Goal: Communication & Community: Share content

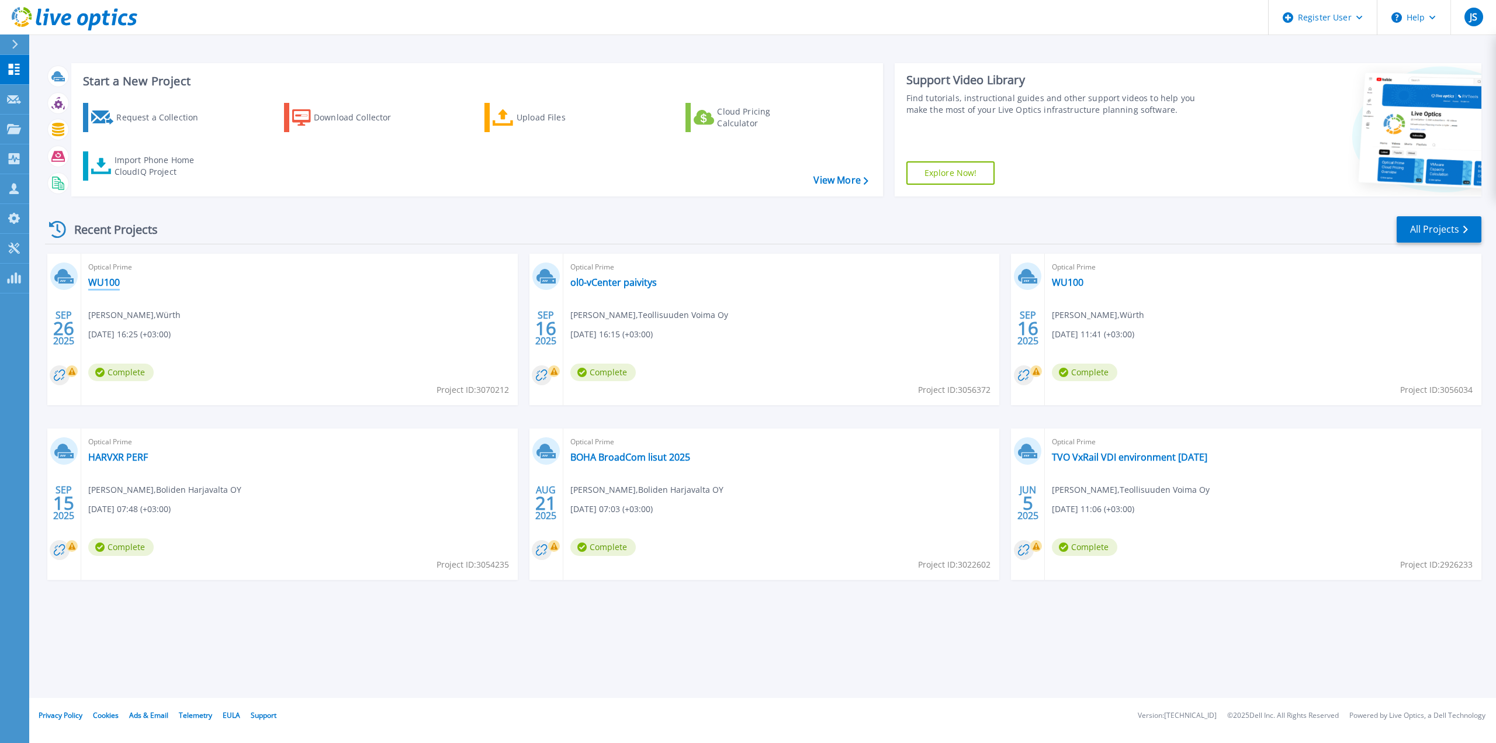
click at [115, 282] on link "WU100" at bounding box center [104, 282] width 32 height 12
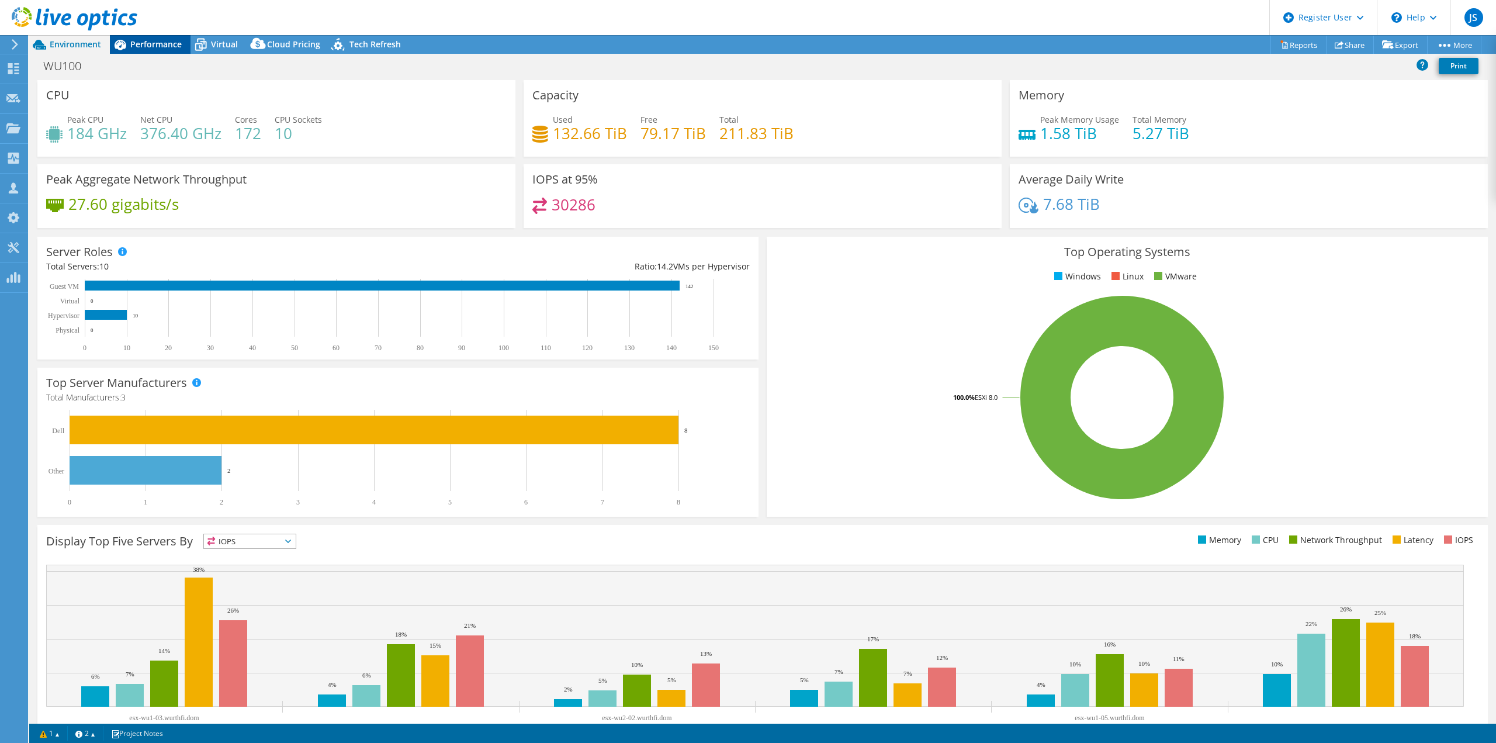
click at [151, 42] on span "Performance" at bounding box center [155, 44] width 51 height 11
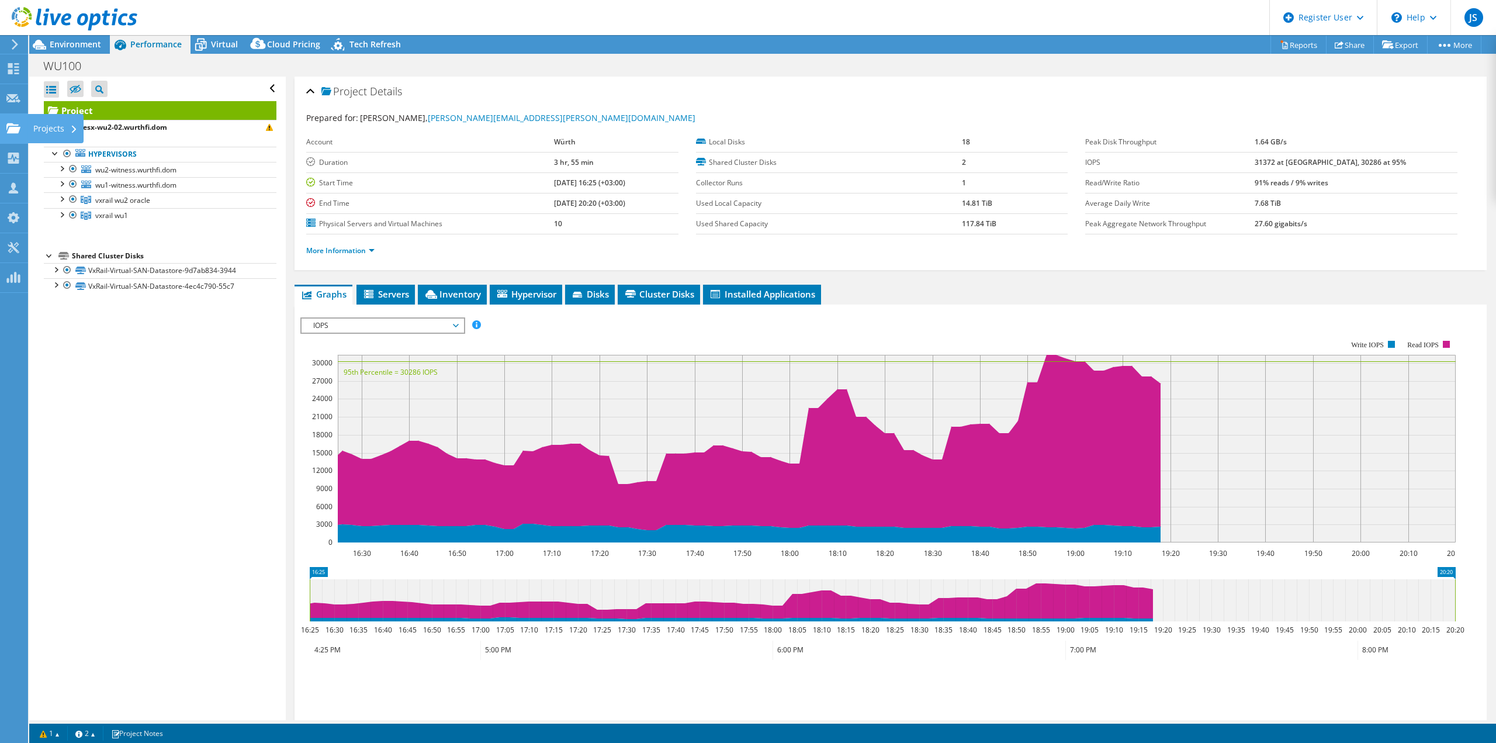
click at [46, 124] on div "Projects" at bounding box center [55, 128] width 56 height 29
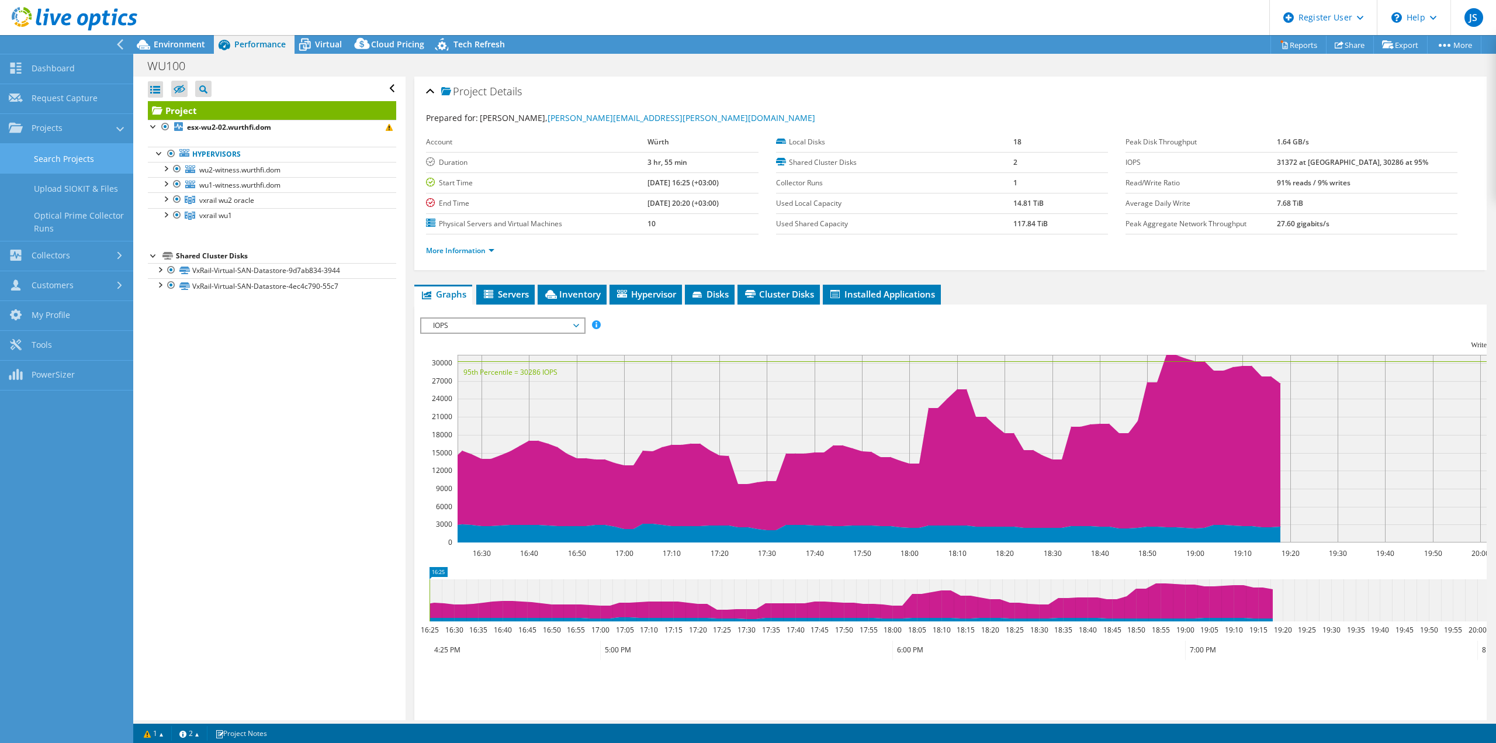
click at [98, 151] on link "Search Projects" at bounding box center [66, 159] width 133 height 30
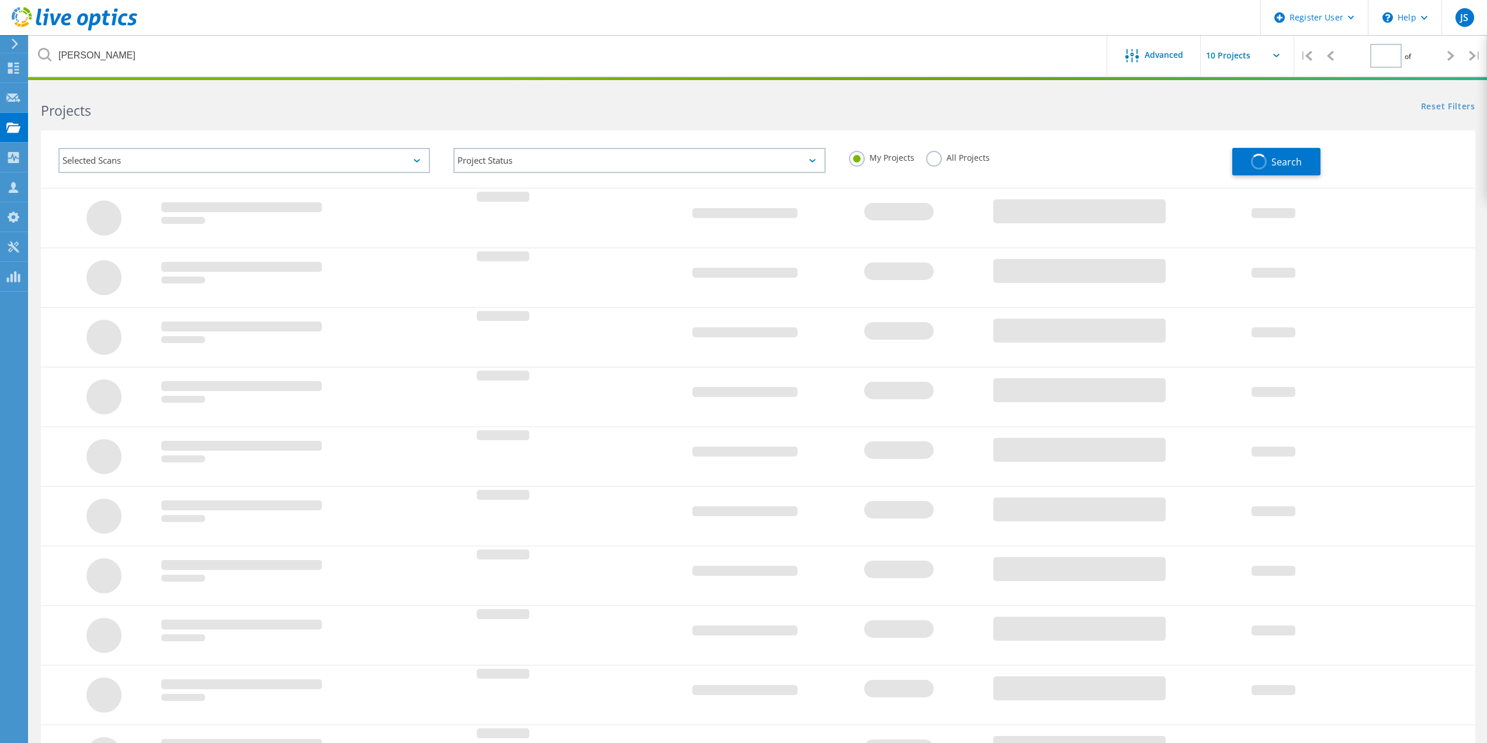
type input "1"
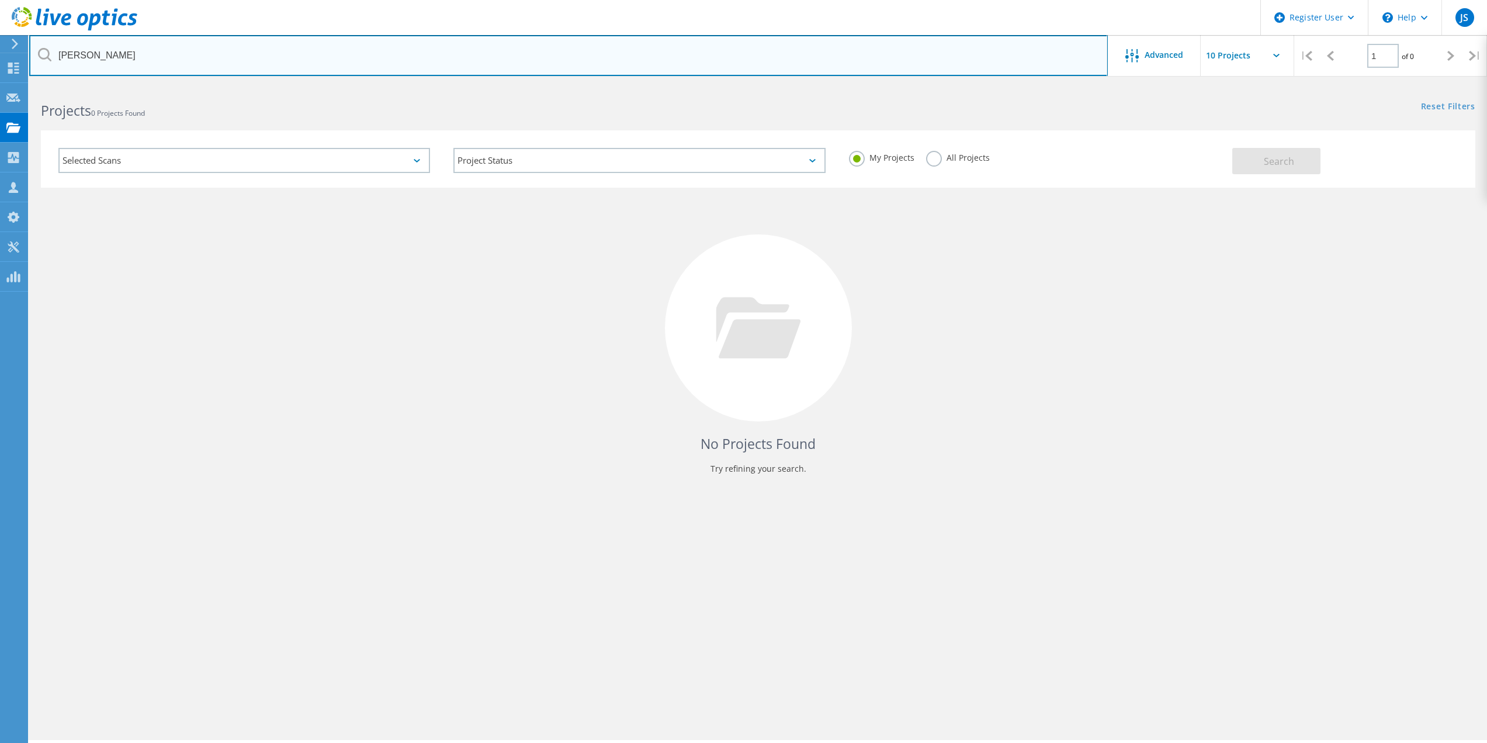
click at [84, 51] on input "snellman" at bounding box center [568, 55] width 1079 height 41
type input "wurth"
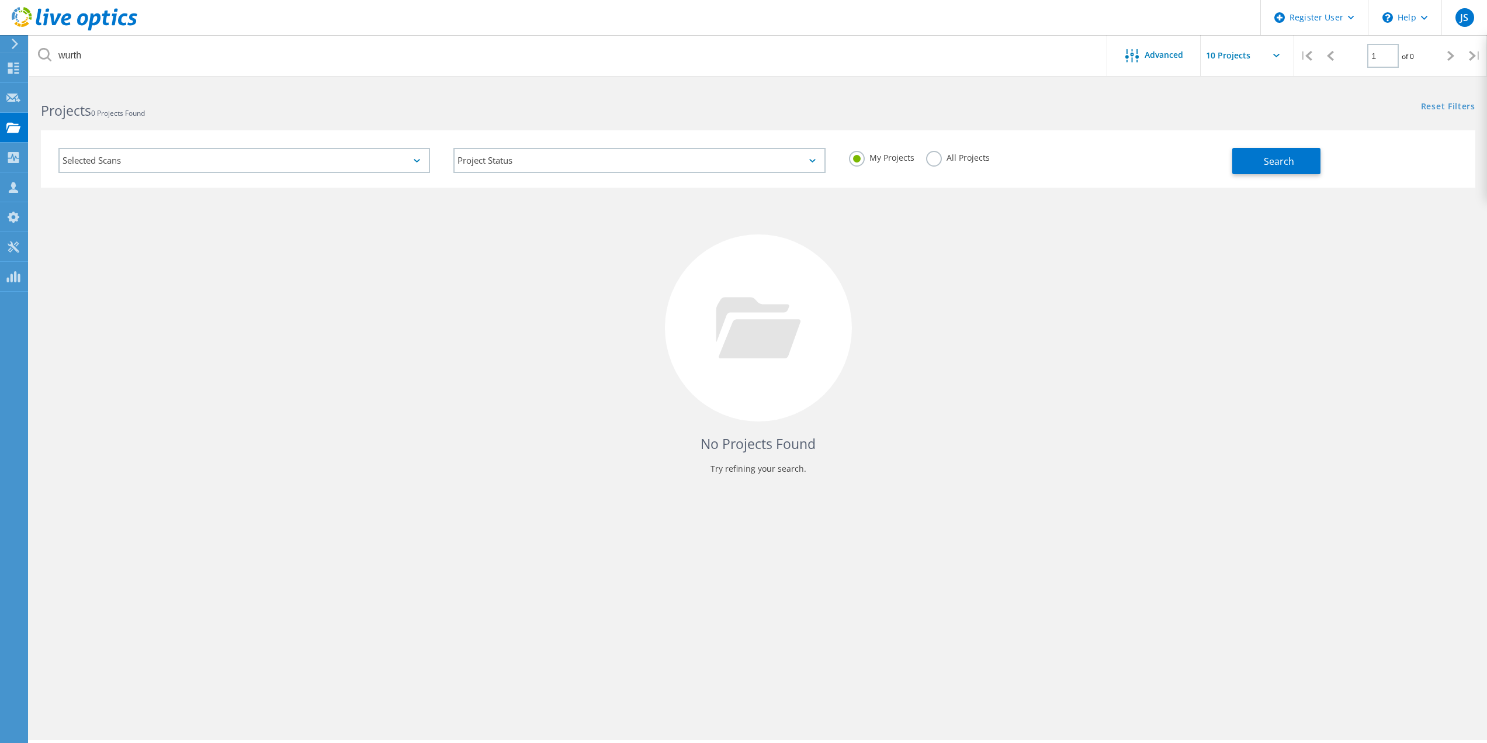
click at [933, 160] on label "All Projects" at bounding box center [958, 156] width 64 height 11
click at [0, 0] on input "All Projects" at bounding box center [0, 0] width 0 height 0
click at [1289, 162] on span "Search" at bounding box center [1279, 161] width 30 height 13
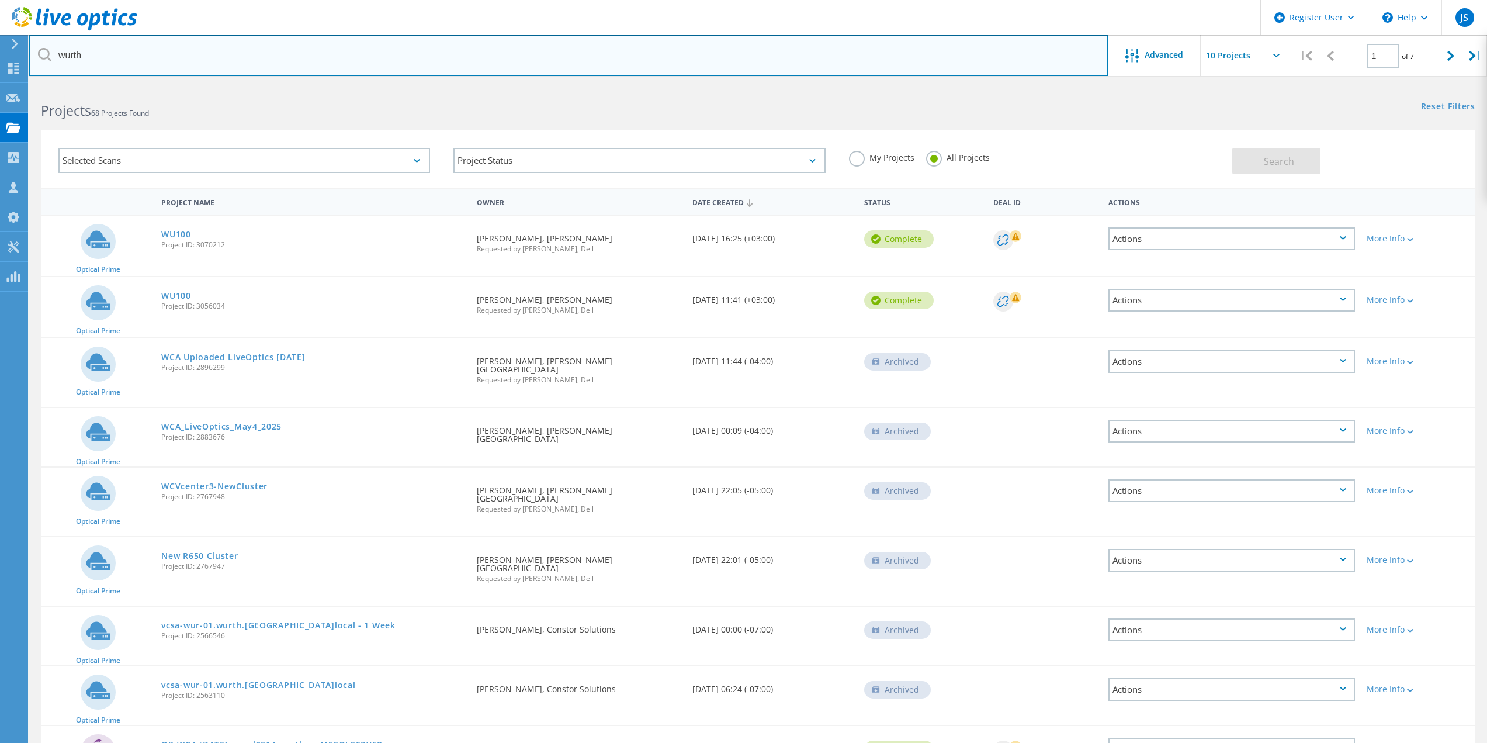
click at [72, 55] on input "wurth" at bounding box center [568, 55] width 1079 height 41
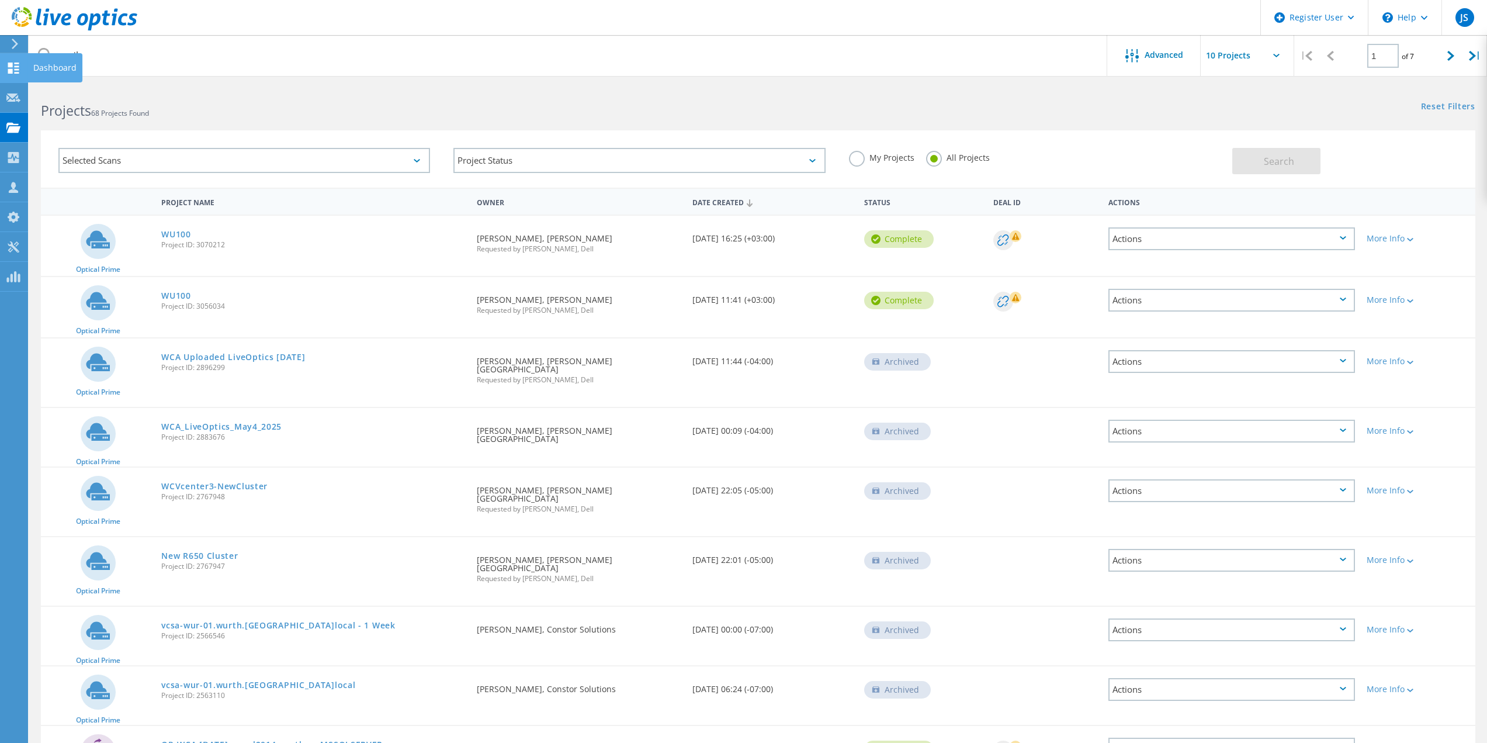
click at [16, 68] on icon at bounding box center [13, 68] width 14 height 11
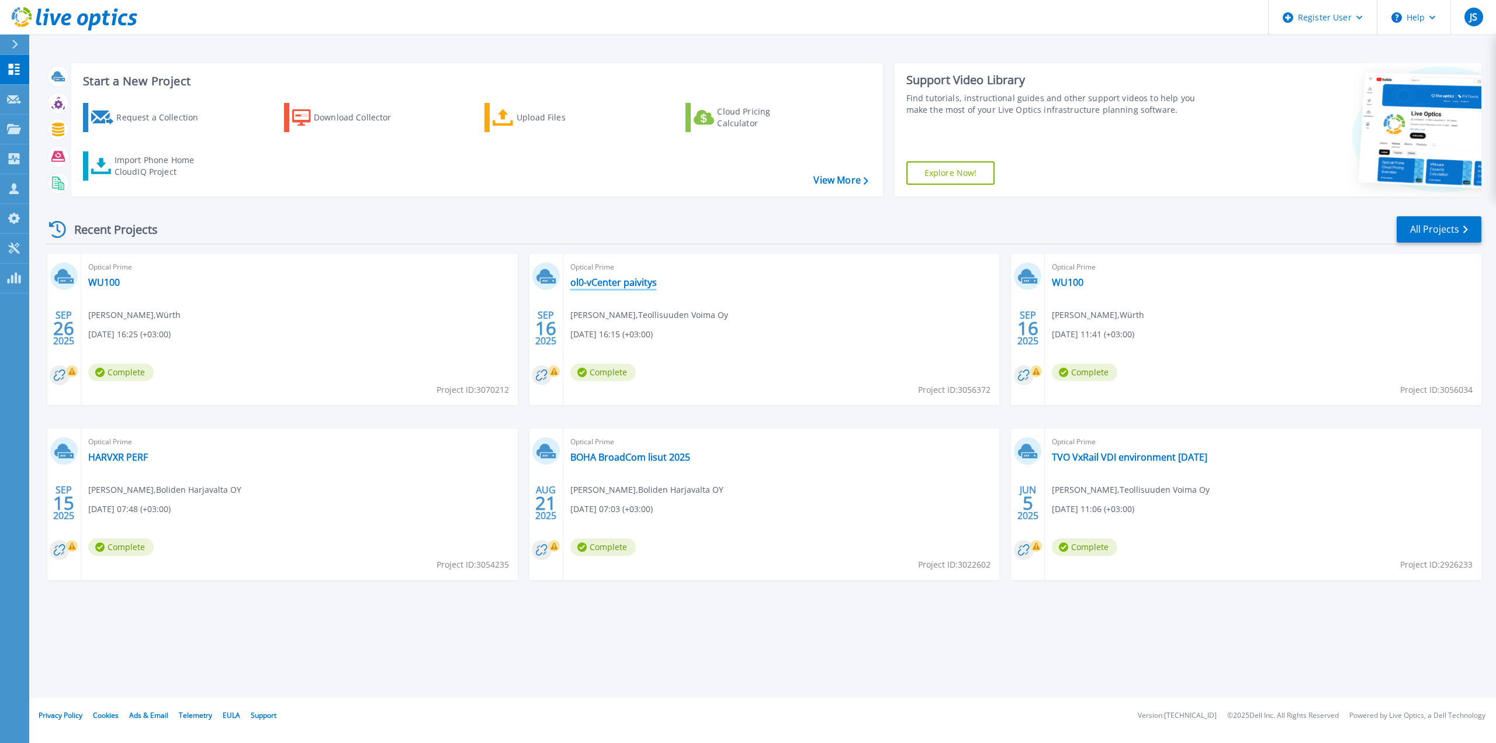
click at [606, 282] on link "ol0-vCenter paivitys" at bounding box center [613, 282] width 86 height 12
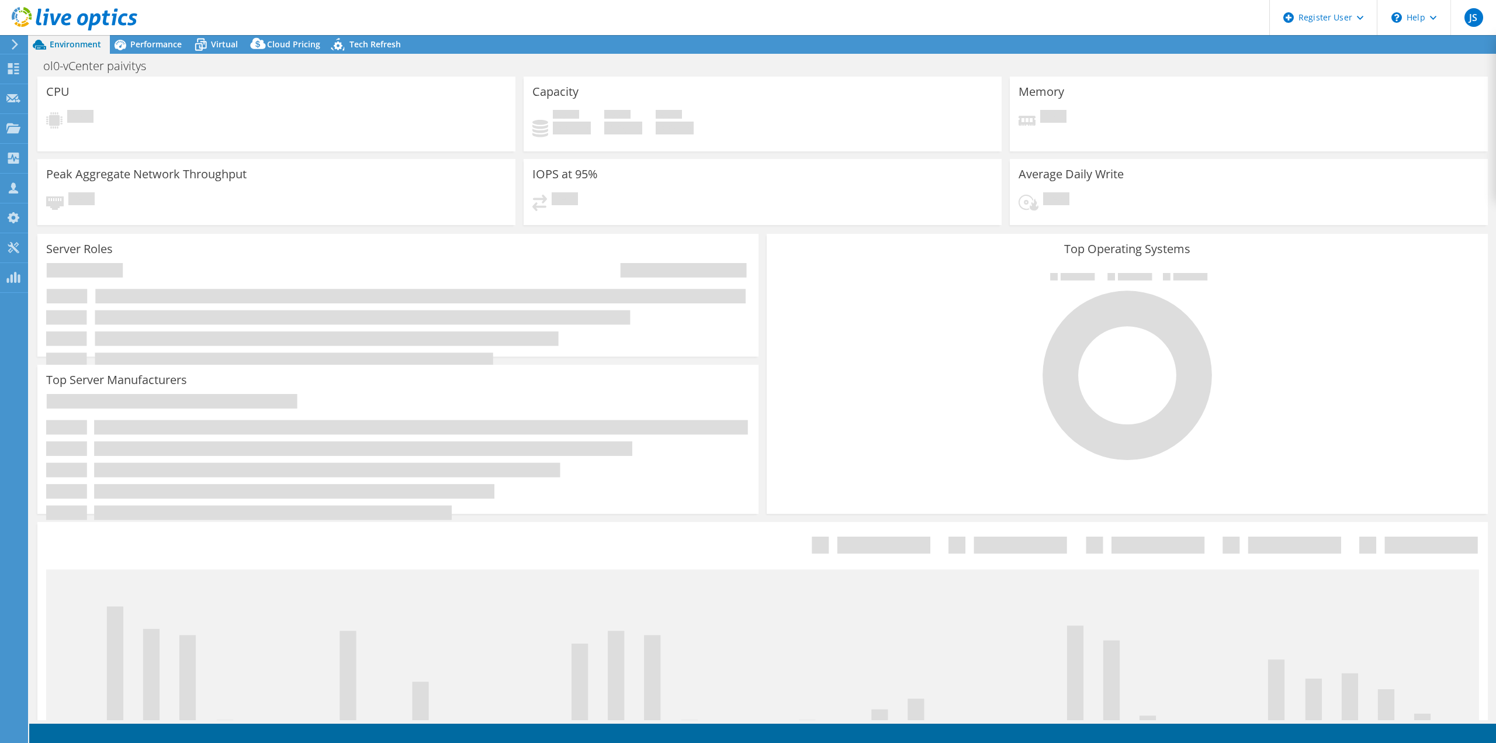
select select "USD"
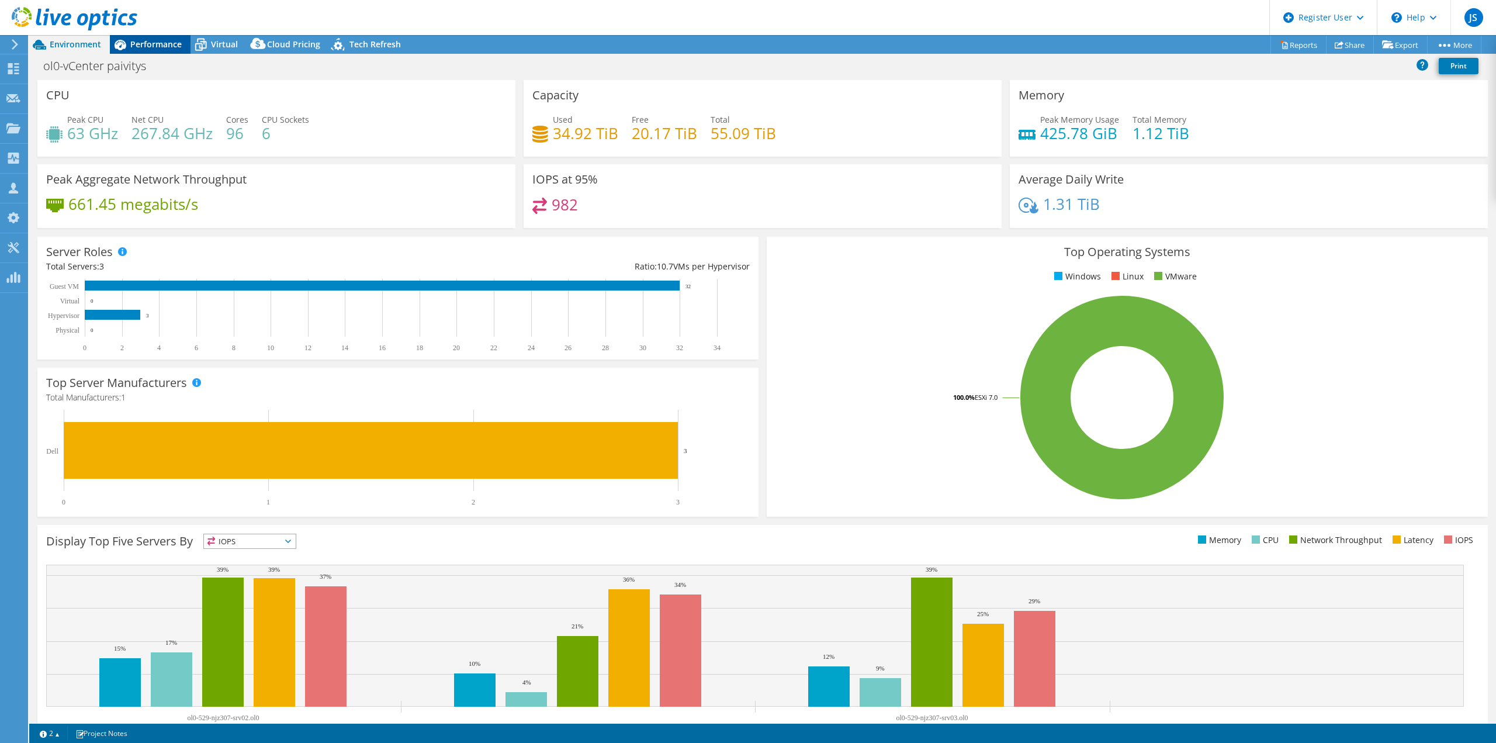
click at [154, 43] on span "Performance" at bounding box center [155, 44] width 51 height 11
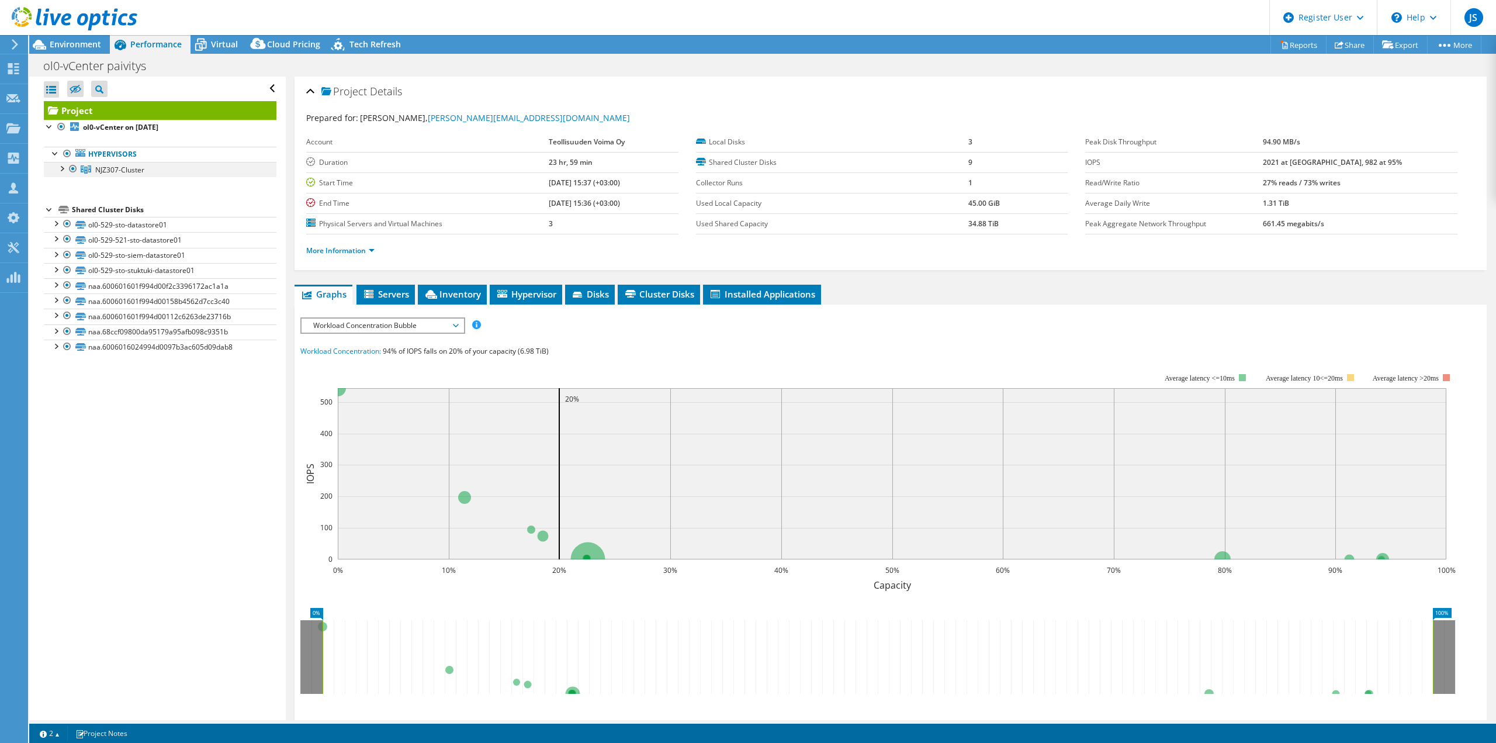
click at [64, 168] on div at bounding box center [62, 168] width 12 height 12
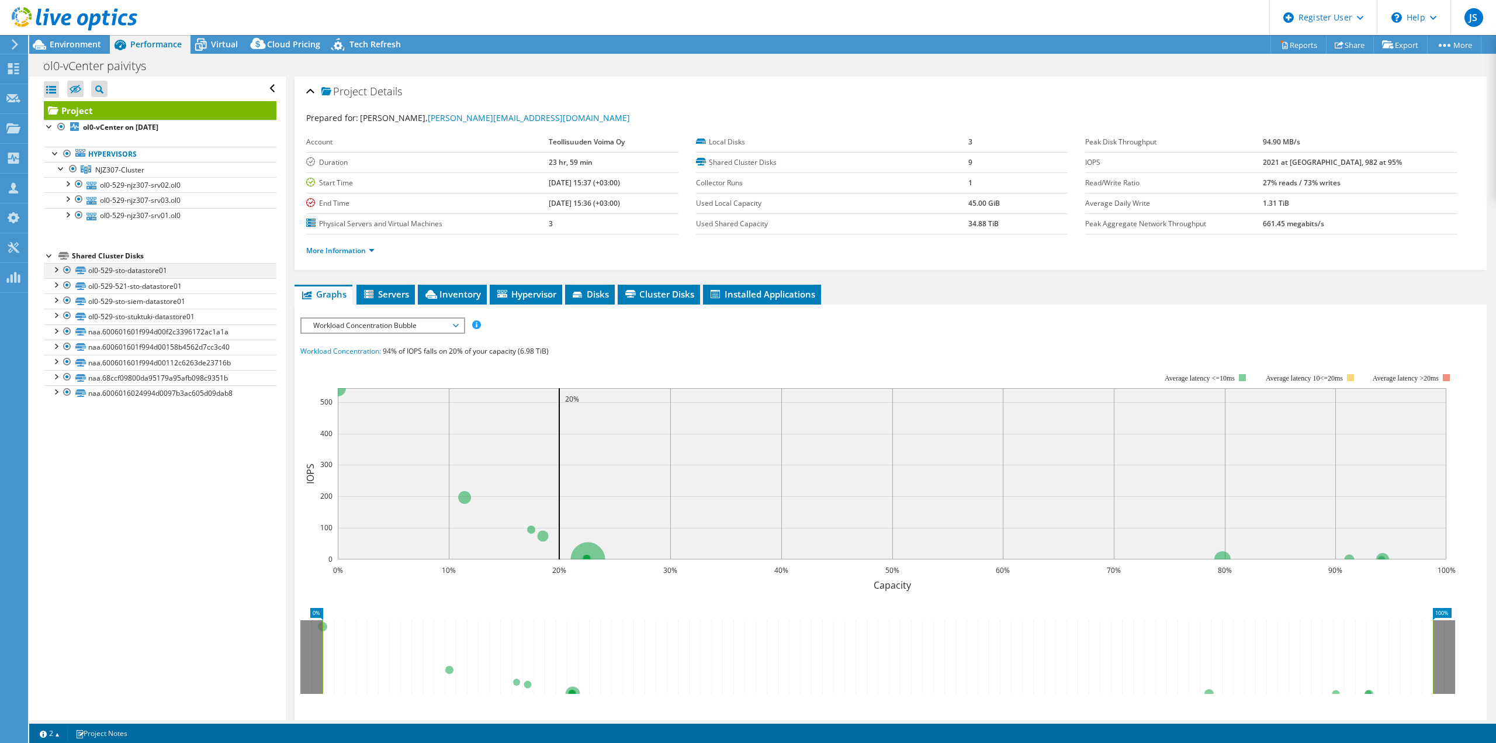
click at [55, 267] on div at bounding box center [56, 269] width 12 height 12
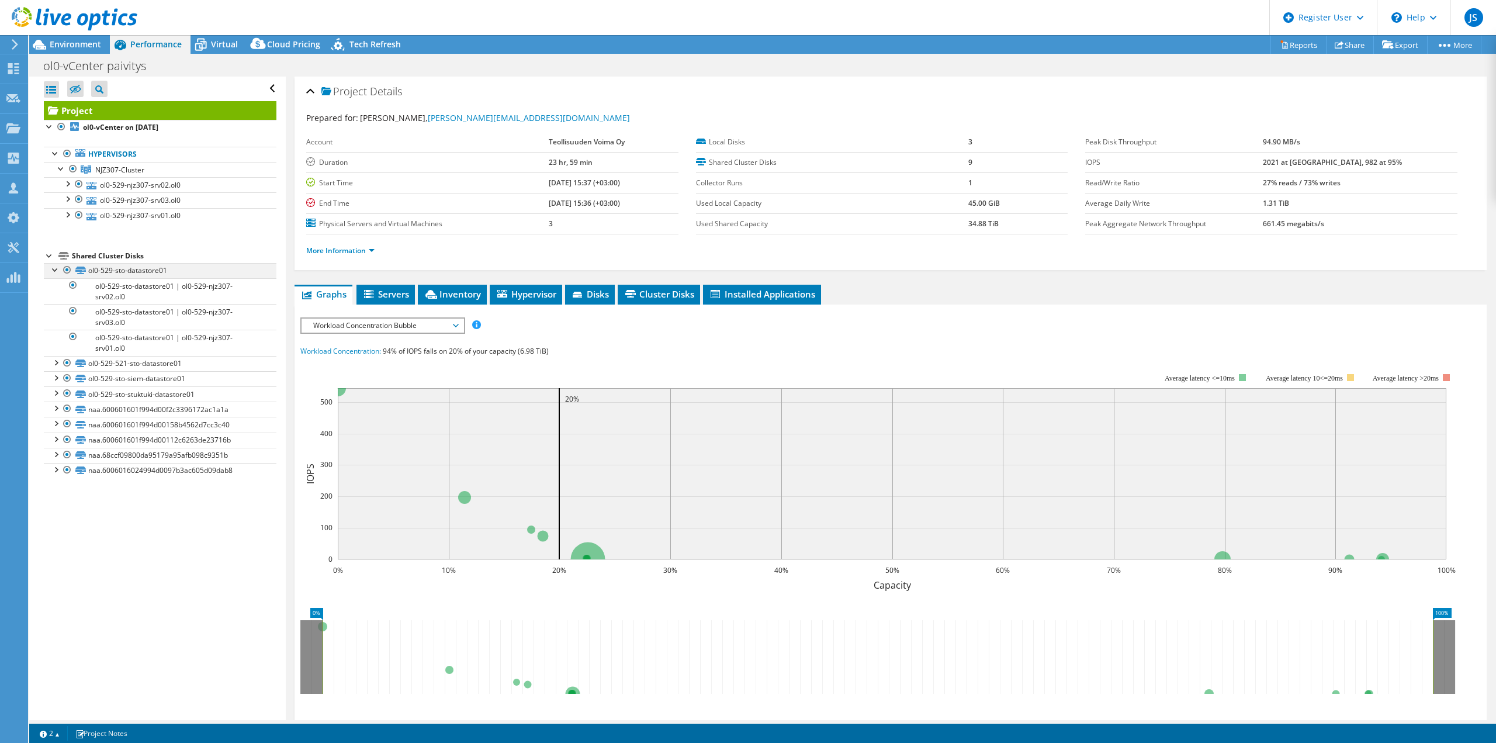
click at [55, 267] on div at bounding box center [56, 269] width 12 height 12
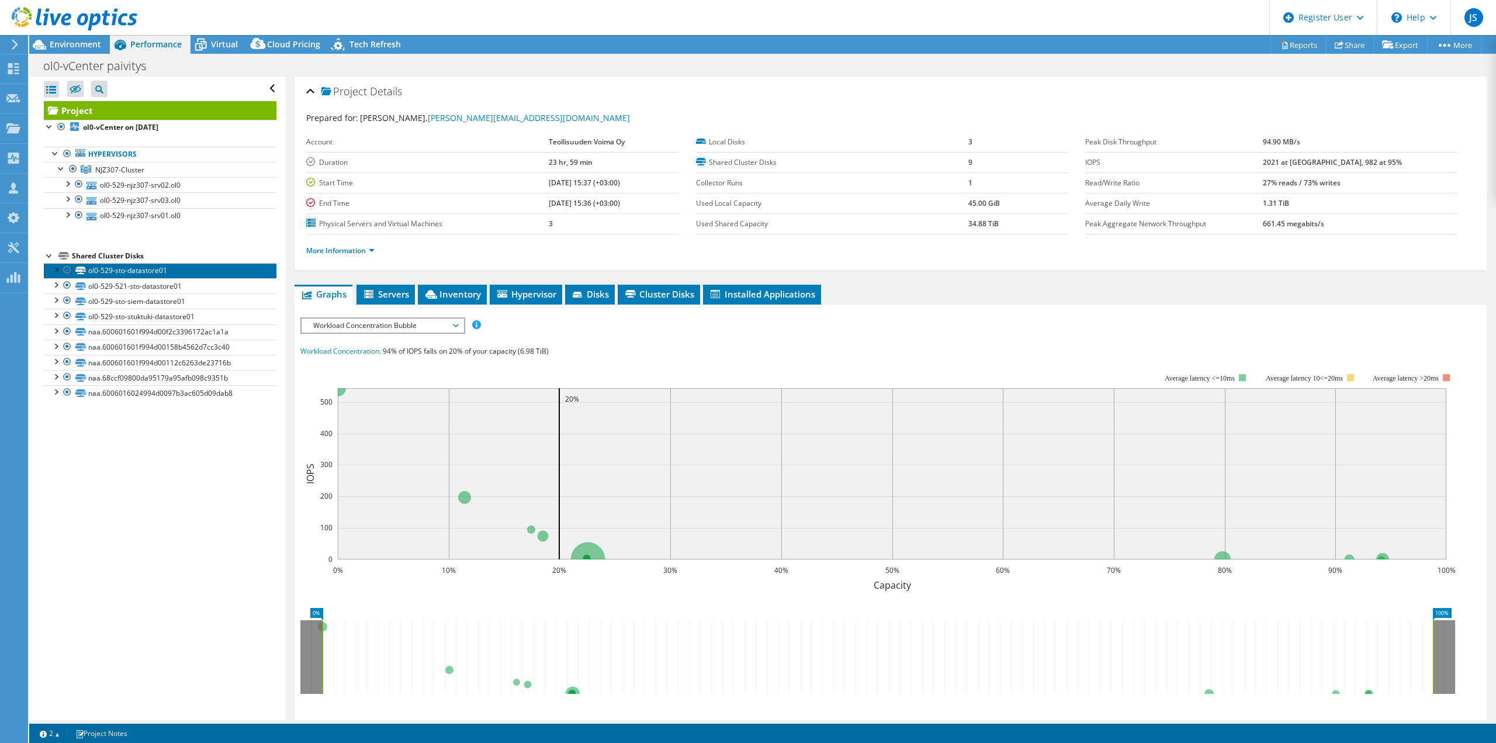
click at [118, 268] on link "ol0-529-sto-datastore01" at bounding box center [160, 270] width 233 height 15
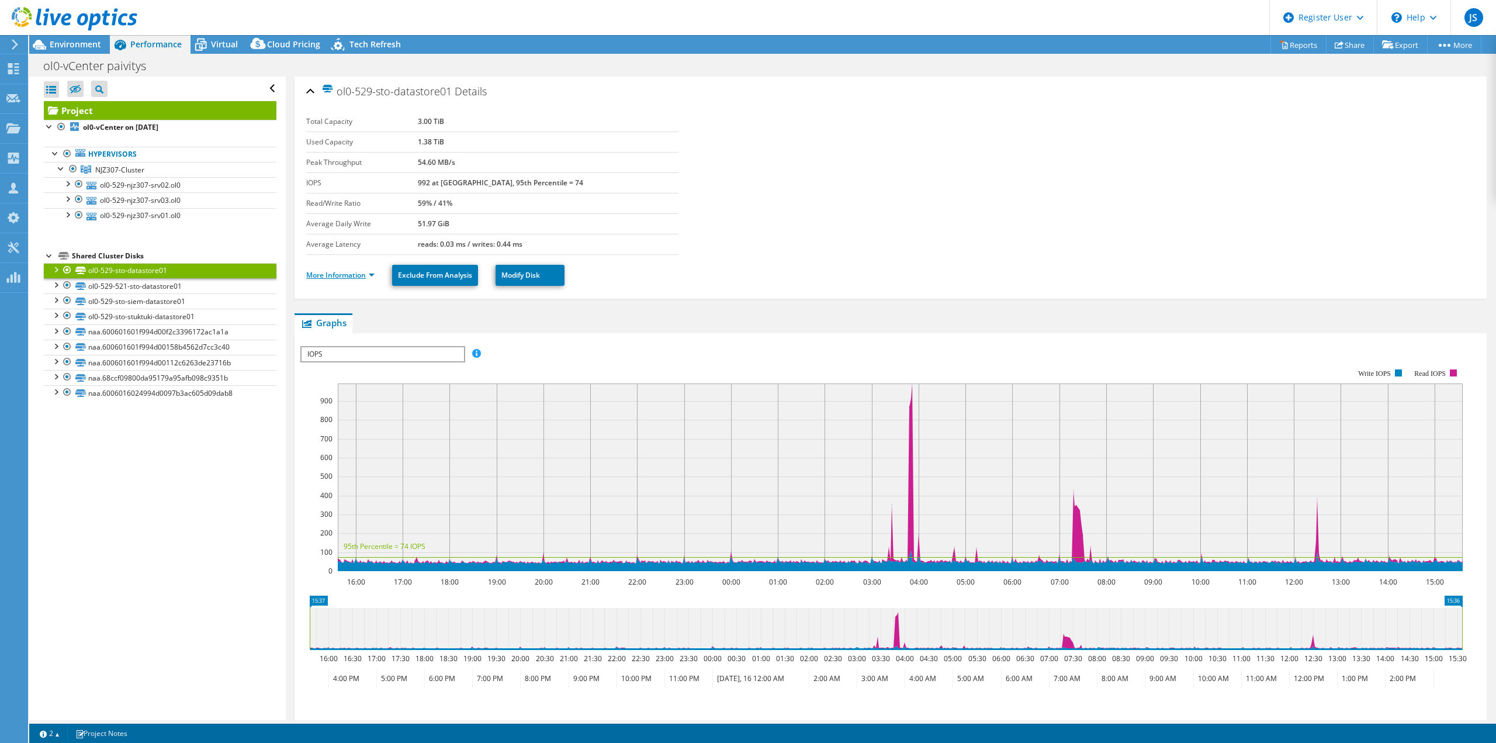
click at [370, 278] on link "More Information" at bounding box center [340, 275] width 68 height 10
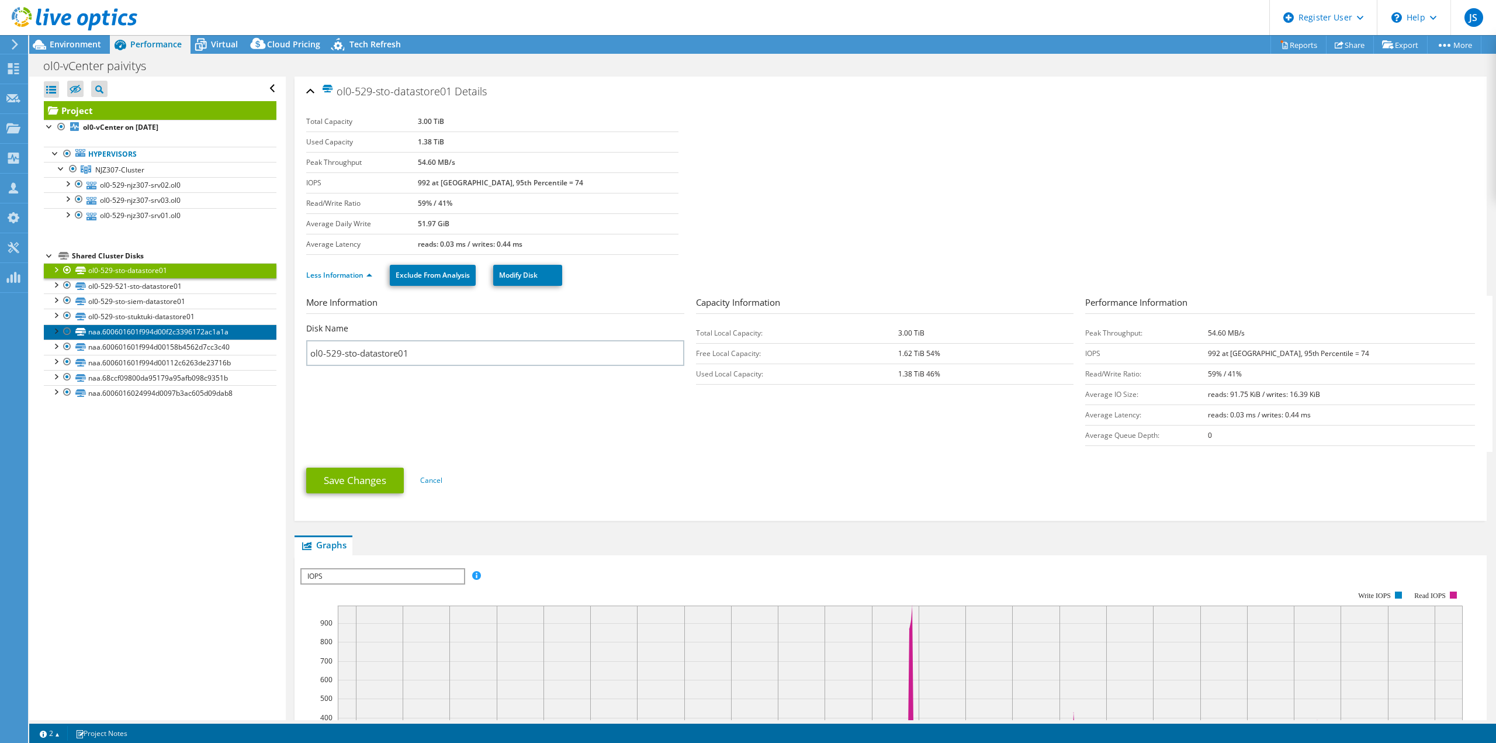
click at [178, 333] on link "naa.600601601f994d00f2c3396172ac1a1a" at bounding box center [160, 331] width 233 height 15
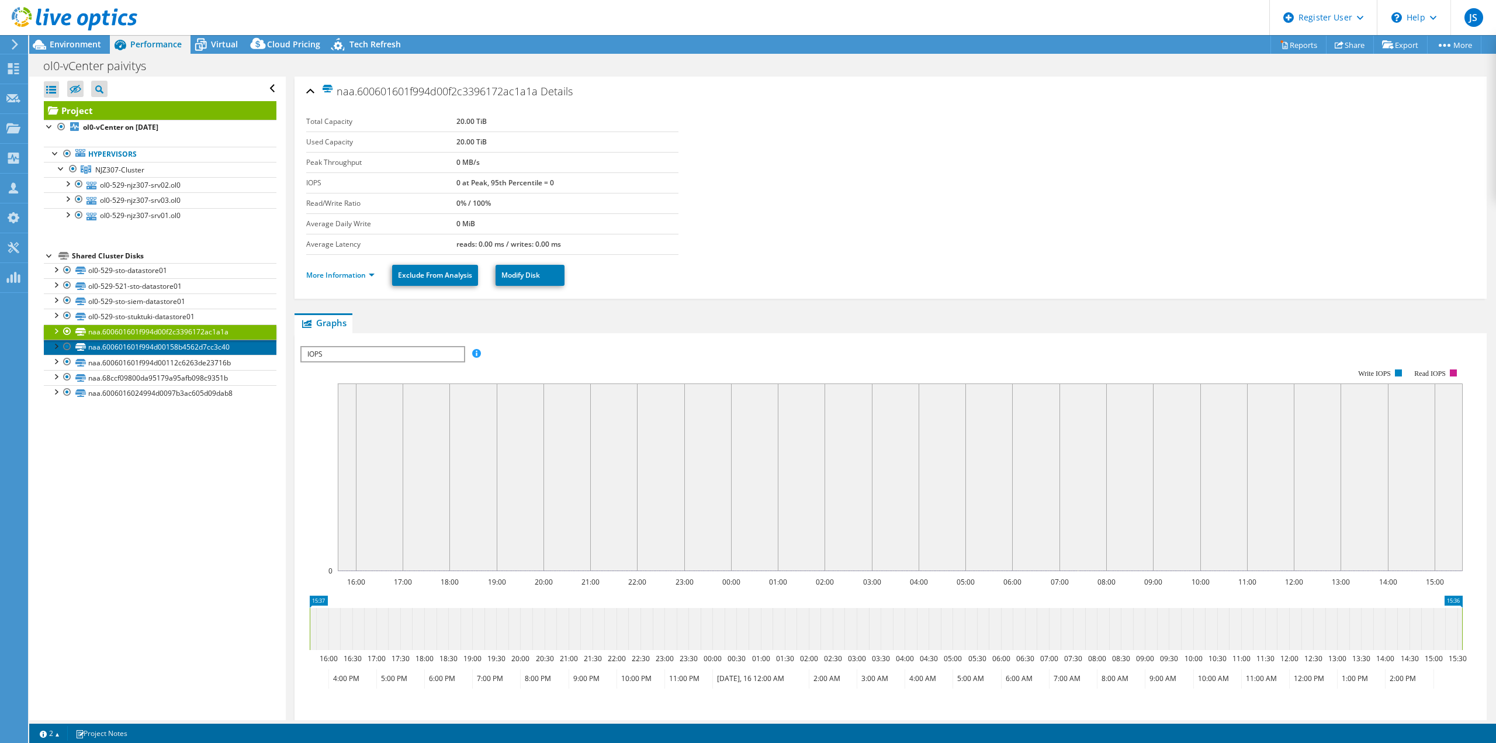
click at [168, 347] on link "naa.600601601f994d00158b4562d7cc3c40" at bounding box center [160, 347] width 233 height 15
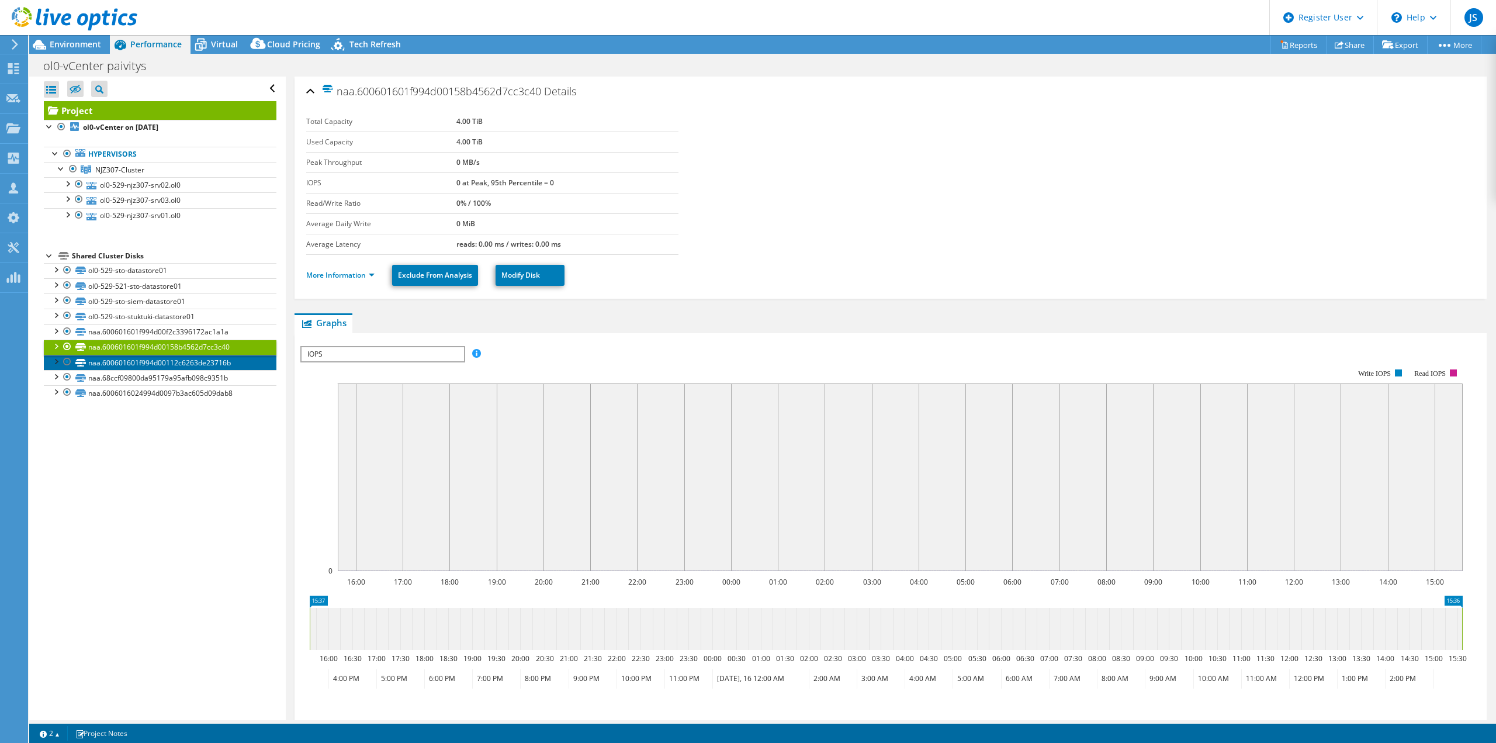
click at [165, 362] on link "naa.600601601f994d00112c6263de23716b" at bounding box center [160, 362] width 233 height 15
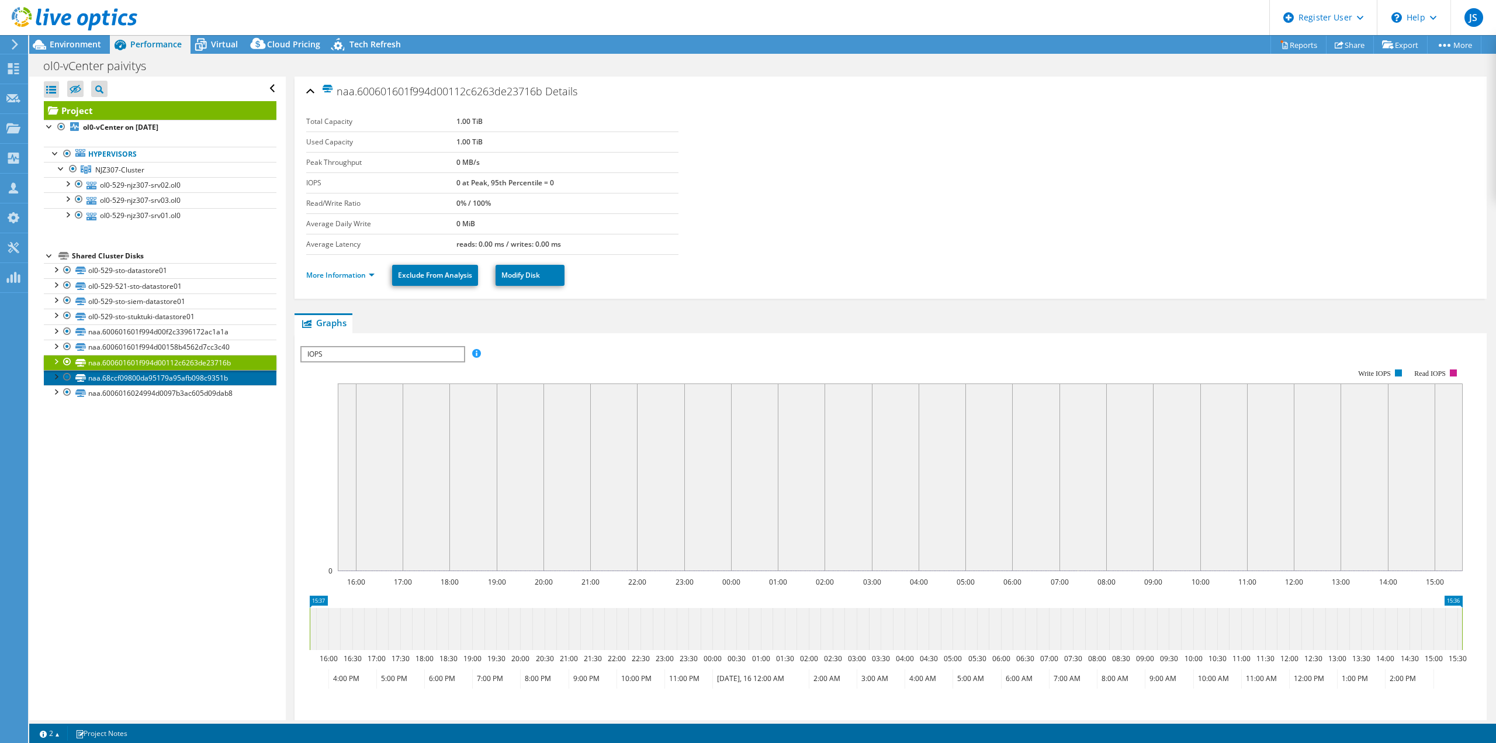
click at [172, 378] on link "naa.68ccf09800da95179a95afb098c9351b" at bounding box center [160, 377] width 233 height 15
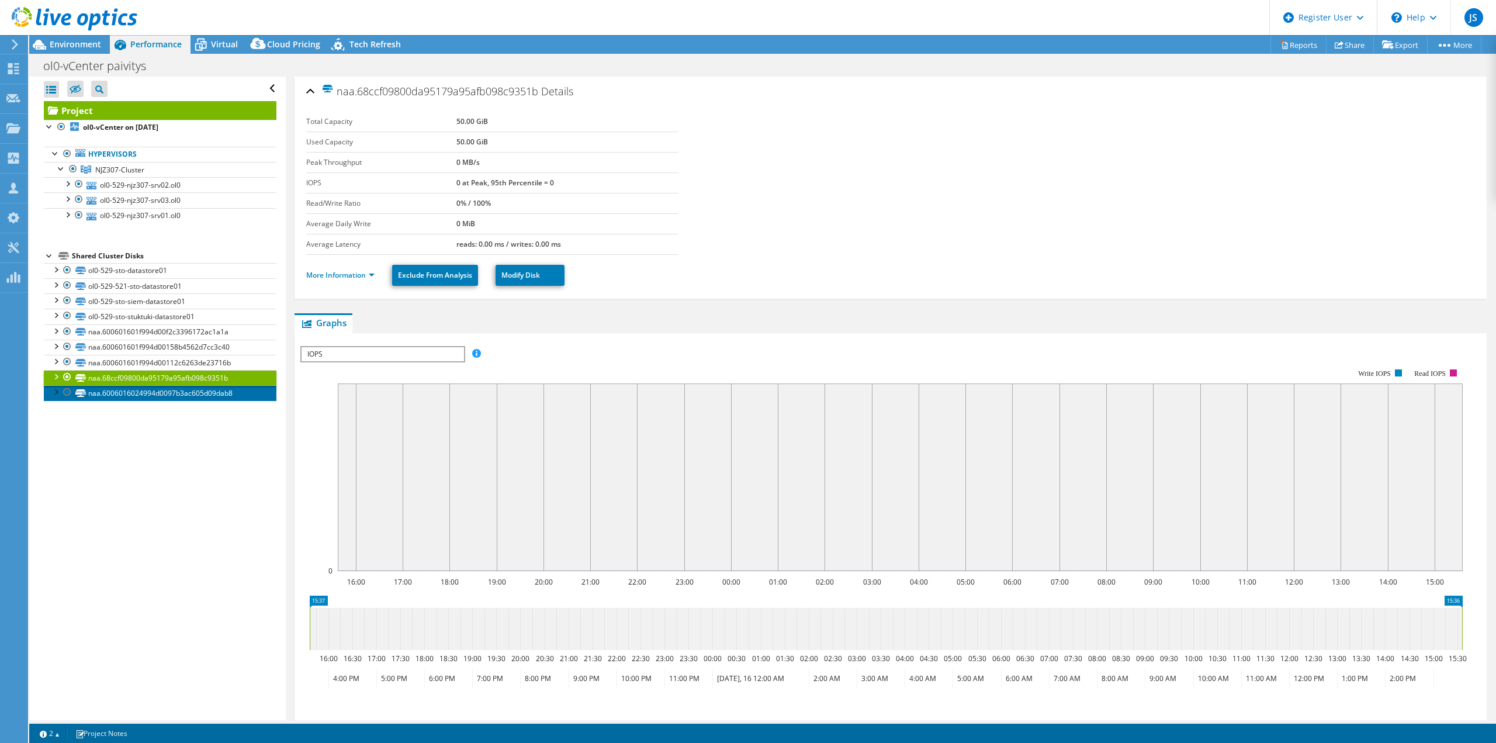
click at [168, 389] on link "naa.6006016024994d0097b3ac605d09dab8" at bounding box center [160, 392] width 233 height 15
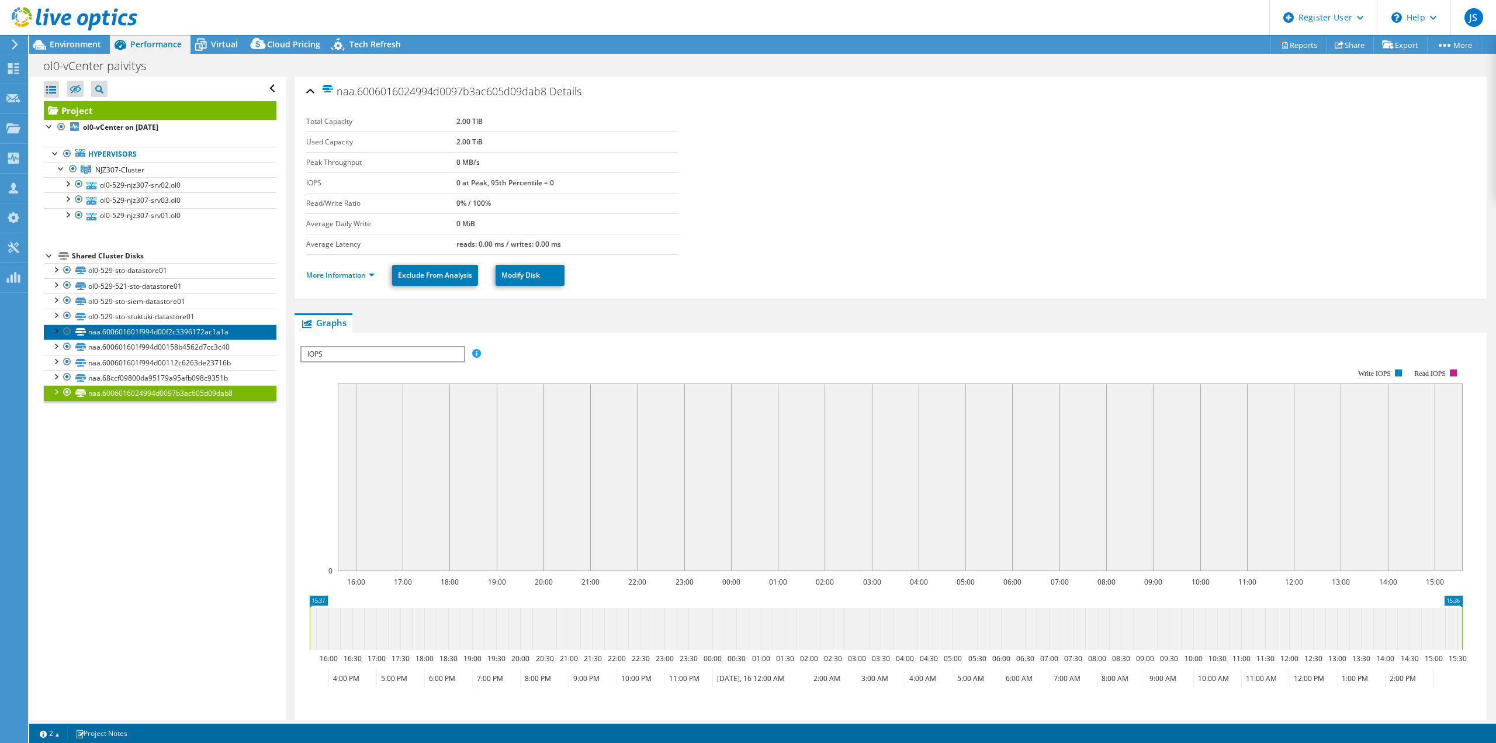
click at [186, 331] on link "naa.600601601f994d00f2c3396172ac1a1a" at bounding box center [160, 331] width 233 height 15
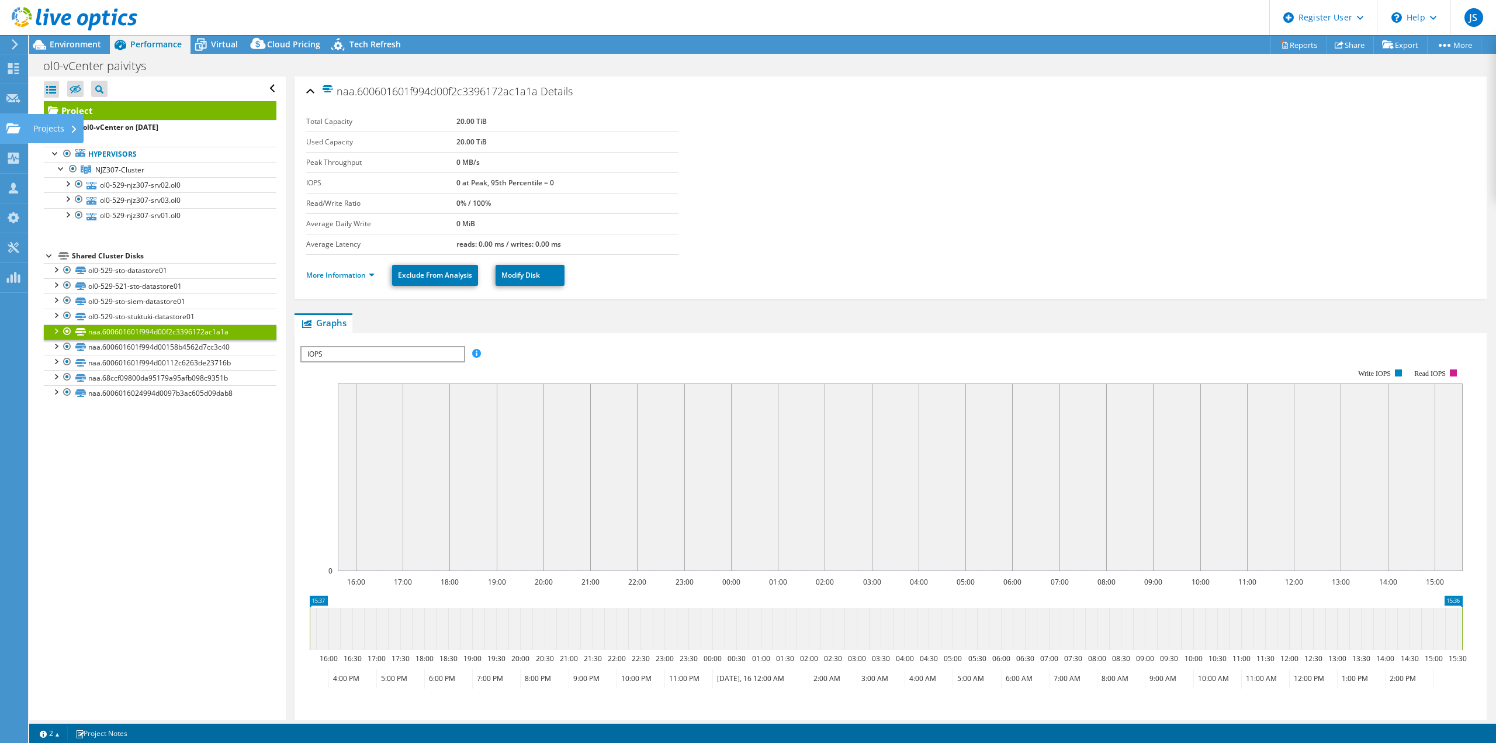
click at [14, 123] on icon at bounding box center [13, 128] width 14 height 11
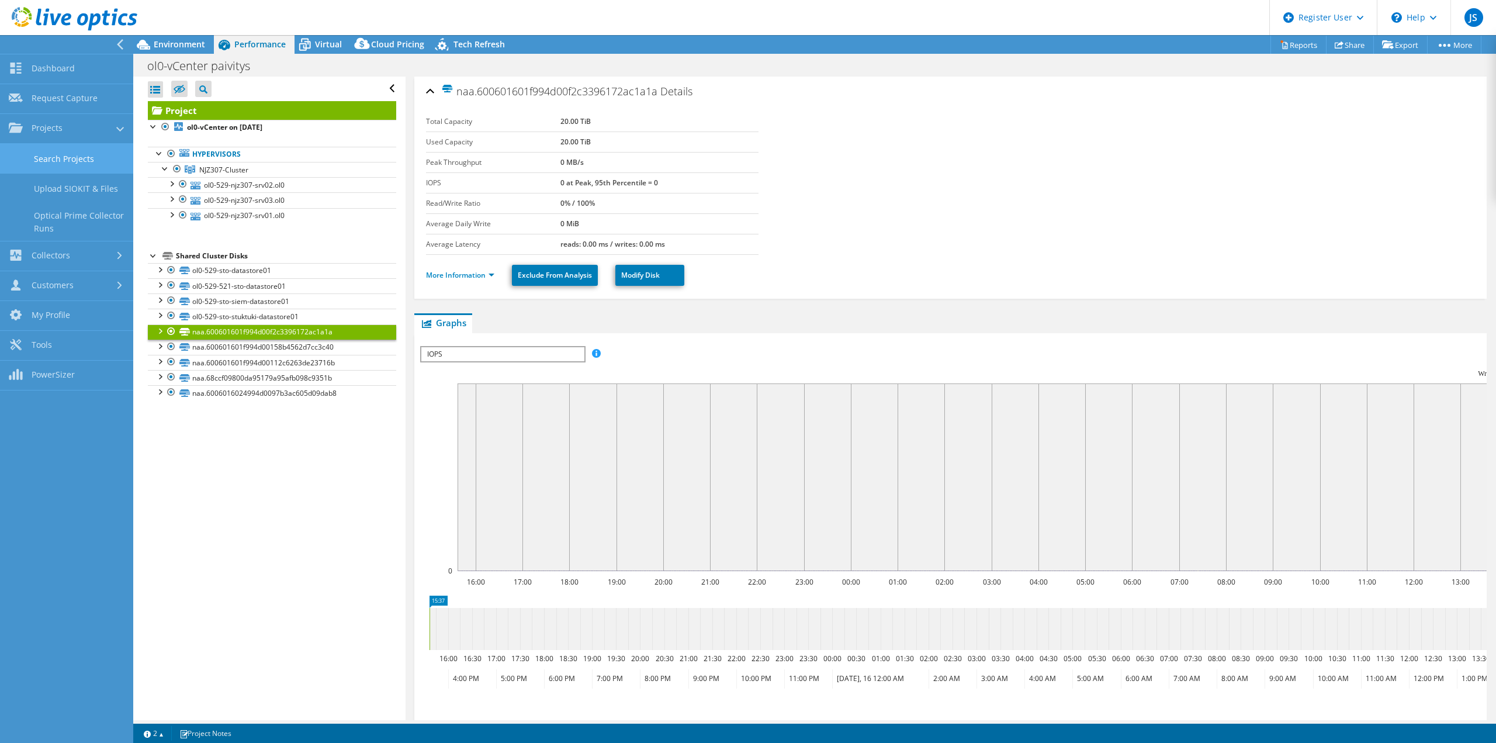
click at [105, 155] on link "Search Projects" at bounding box center [66, 159] width 133 height 30
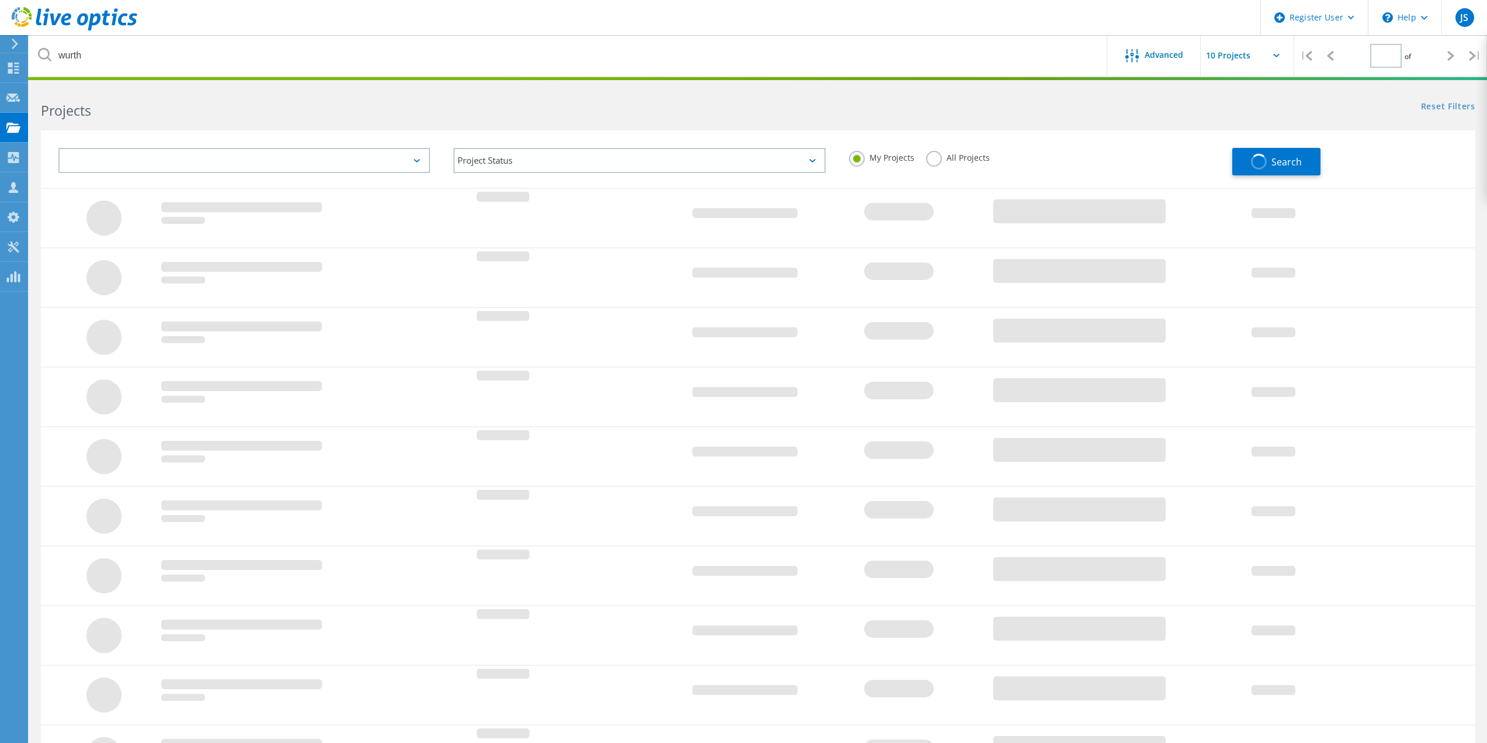
type input "1"
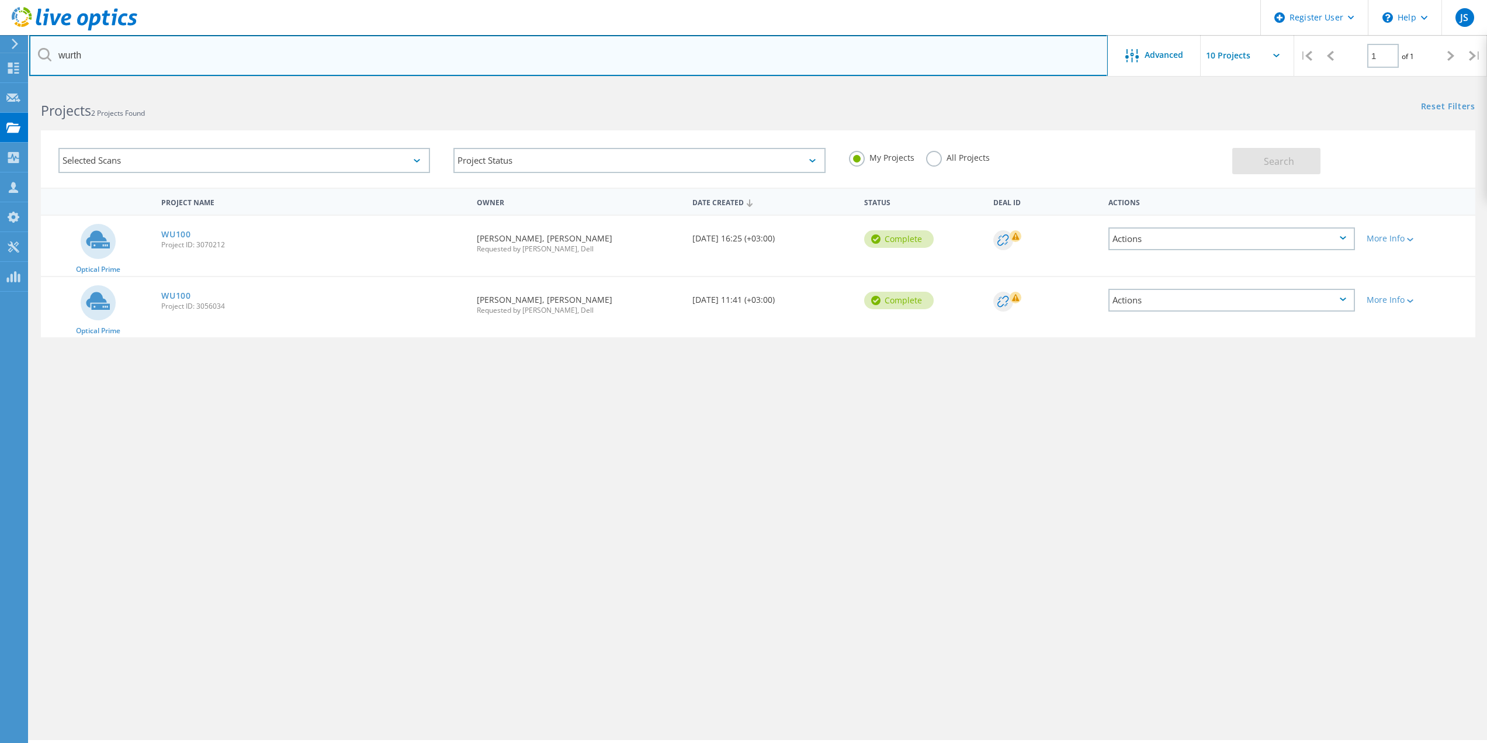
click at [76, 53] on input "wurth" at bounding box center [568, 55] width 1079 height 41
type input "caruna"
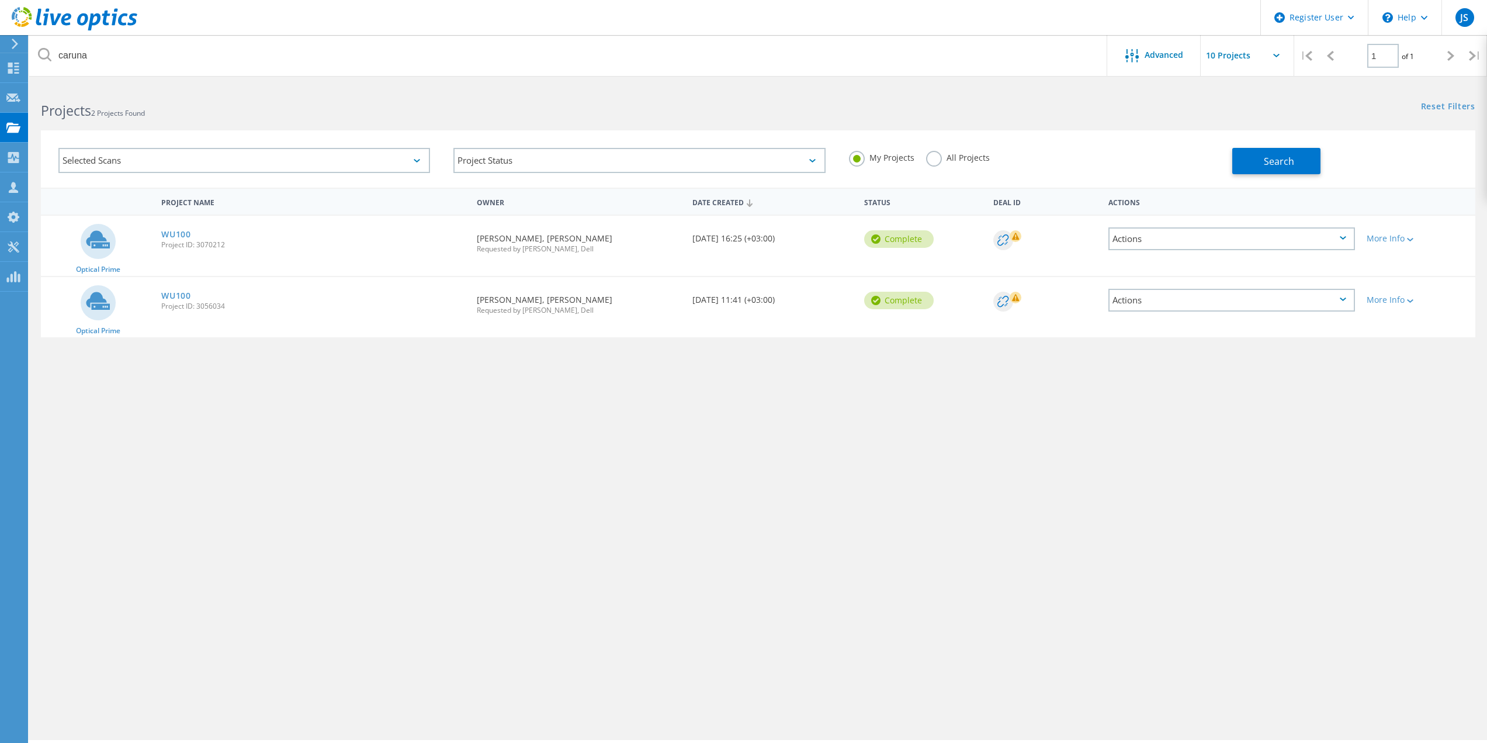
click at [931, 156] on label "All Projects" at bounding box center [958, 156] width 64 height 11
click at [0, 0] on input "All Projects" at bounding box center [0, 0] width 0 height 0
click at [1284, 157] on span "Search" at bounding box center [1279, 161] width 30 height 13
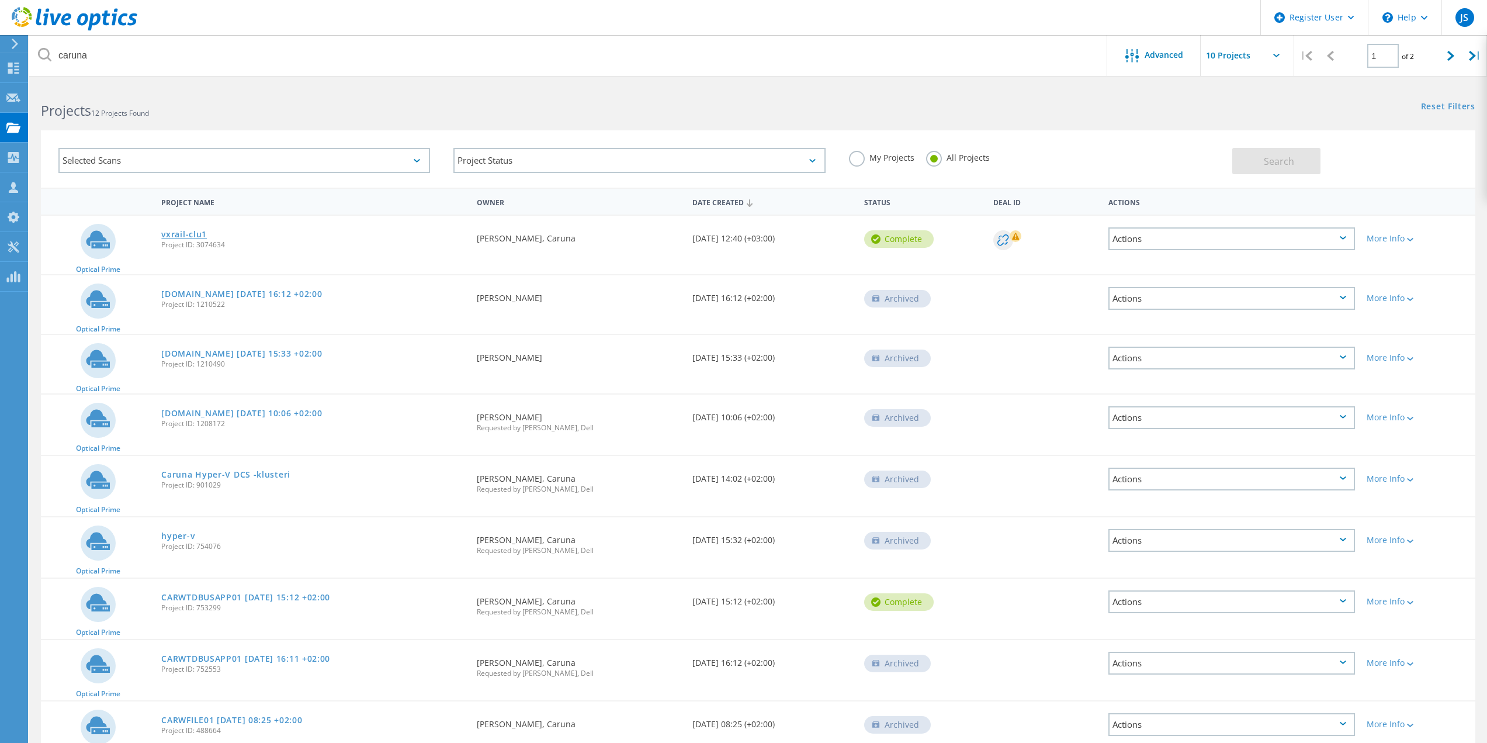
click at [181, 234] on link "vxrail-clu1" at bounding box center [184, 234] width 46 height 8
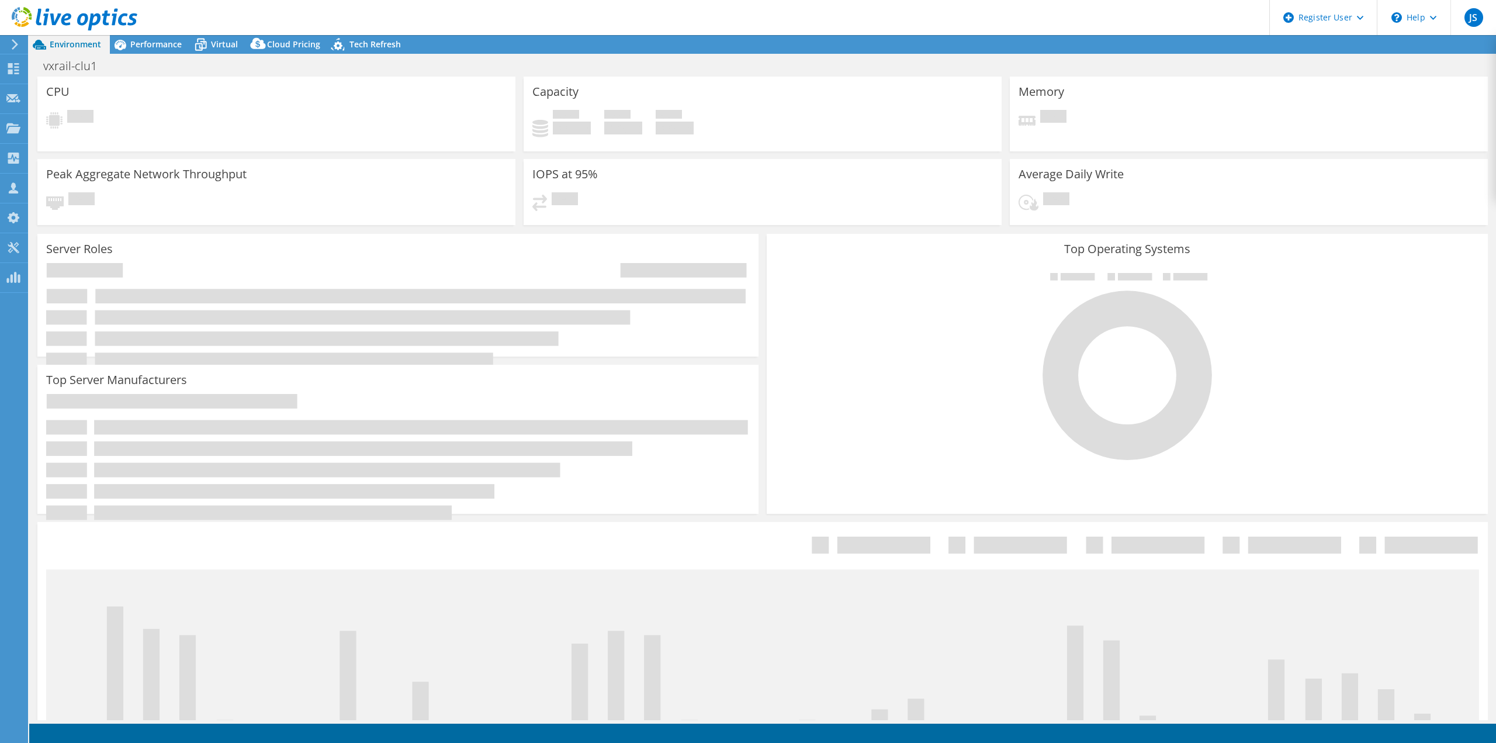
select select "USD"
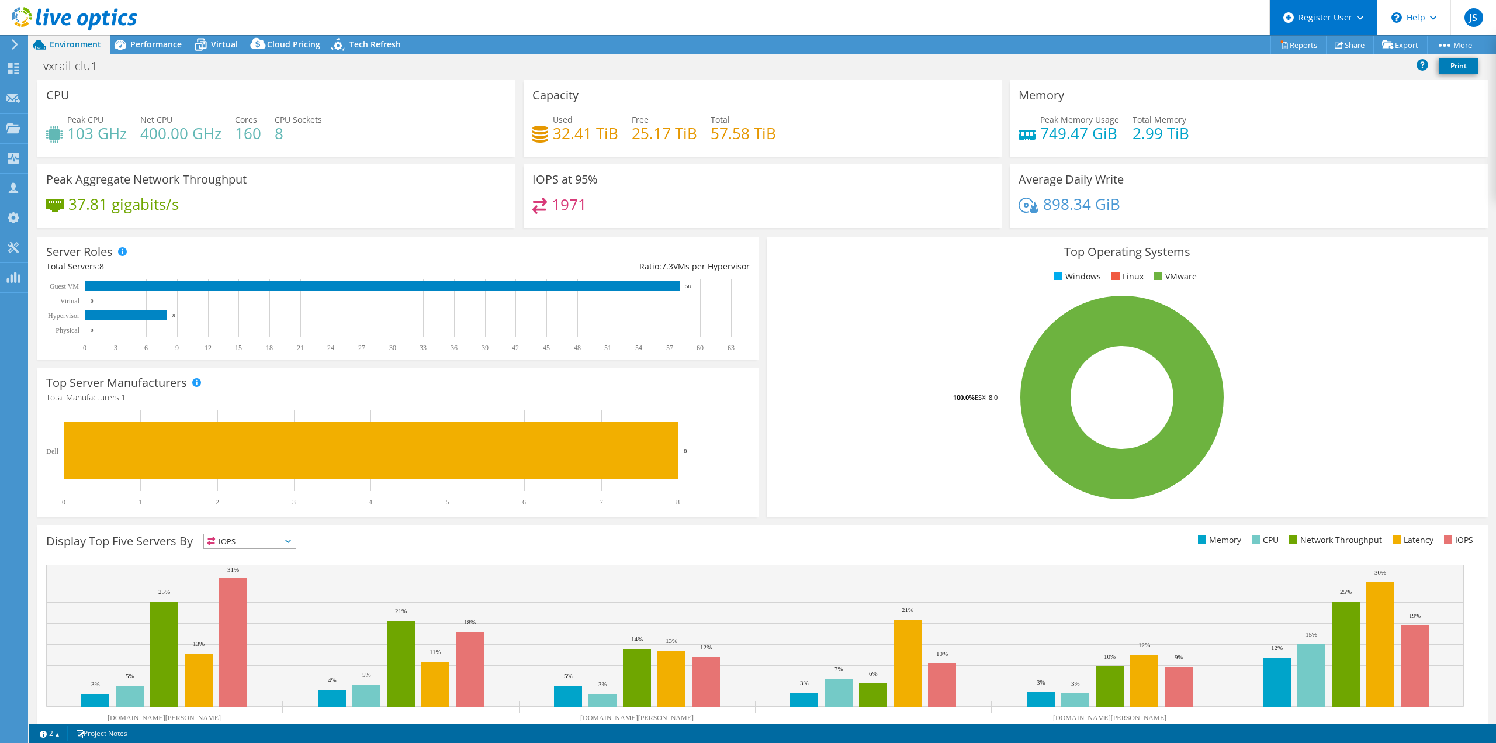
click at [1360, 17] on icon at bounding box center [1360, 18] width 6 height 4
click at [1201, 11] on header "JS Dell User [PERSON_NAME] [EMAIL_ADDRESS][DOMAIN_NAME] Dell My Profile Log Out…" at bounding box center [748, 17] width 1496 height 35
click at [1345, 44] on link "Share" at bounding box center [1350, 45] width 48 height 18
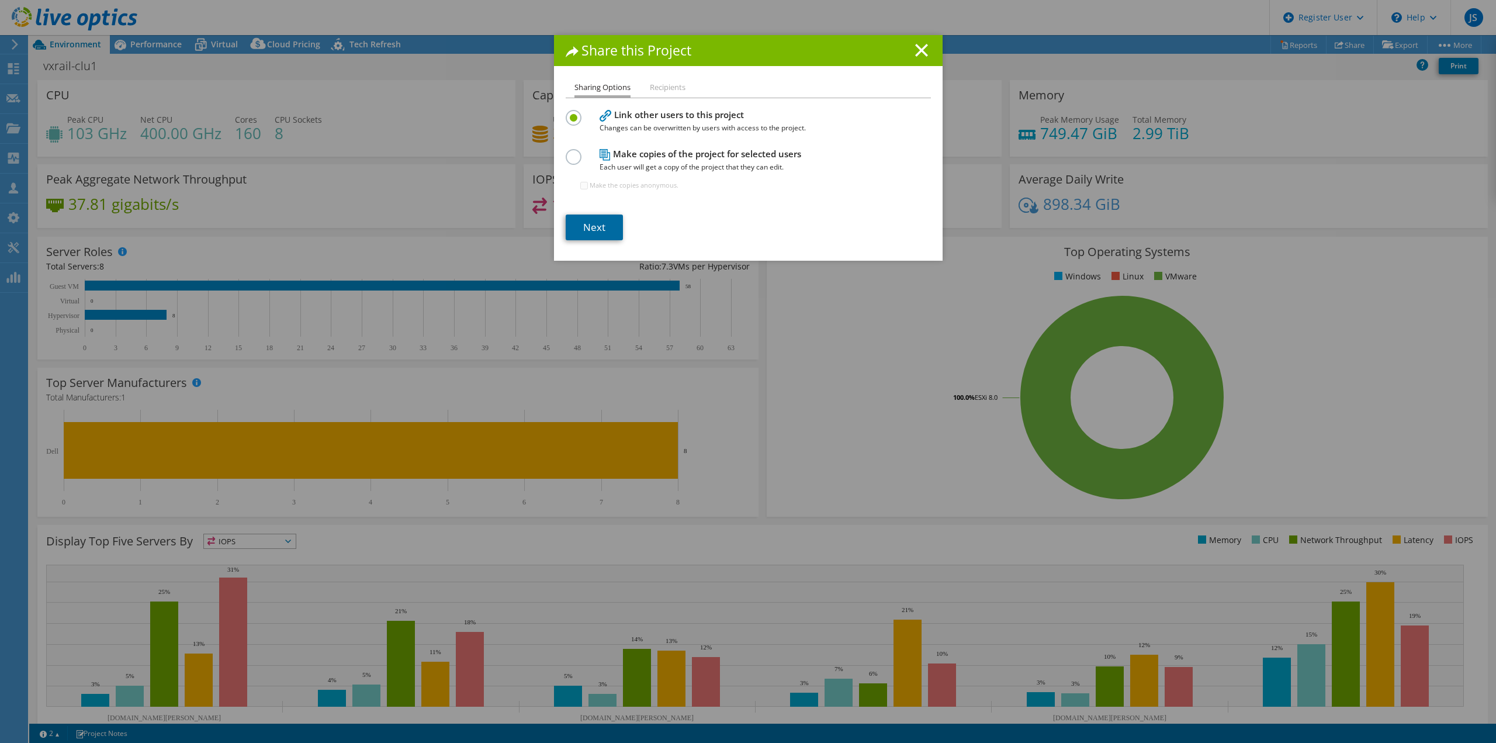
click at [591, 226] on link "Next" at bounding box center [594, 227] width 57 height 26
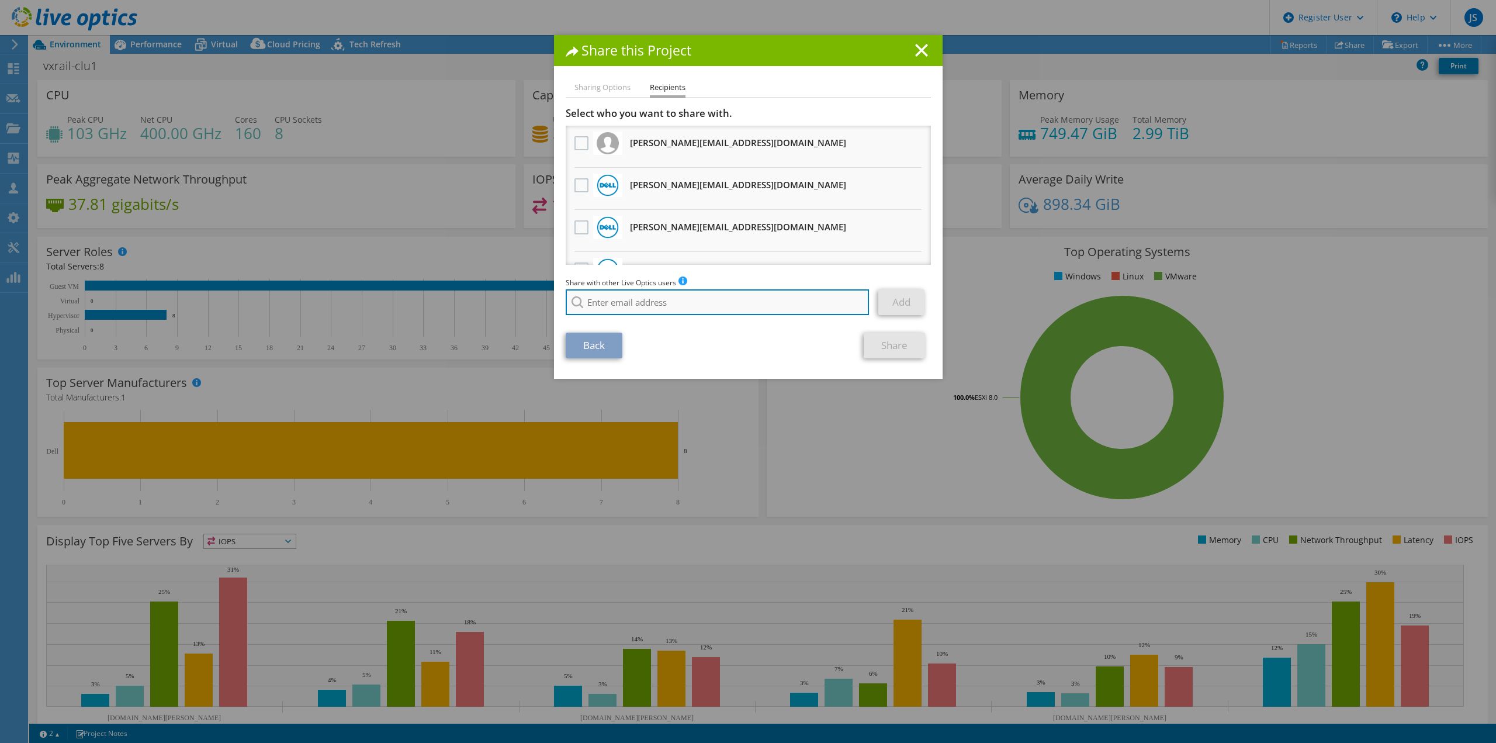
click at [622, 301] on input "search" at bounding box center [718, 302] width 304 height 26
click at [608, 320] on li "[EMAIL_ADDRESS][DOMAIN_NAME]" at bounding box center [633, 318] width 134 height 14
type input "[EMAIL_ADDRESS][DOMAIN_NAME]"
click at [900, 300] on link "Add" at bounding box center [901, 302] width 46 height 26
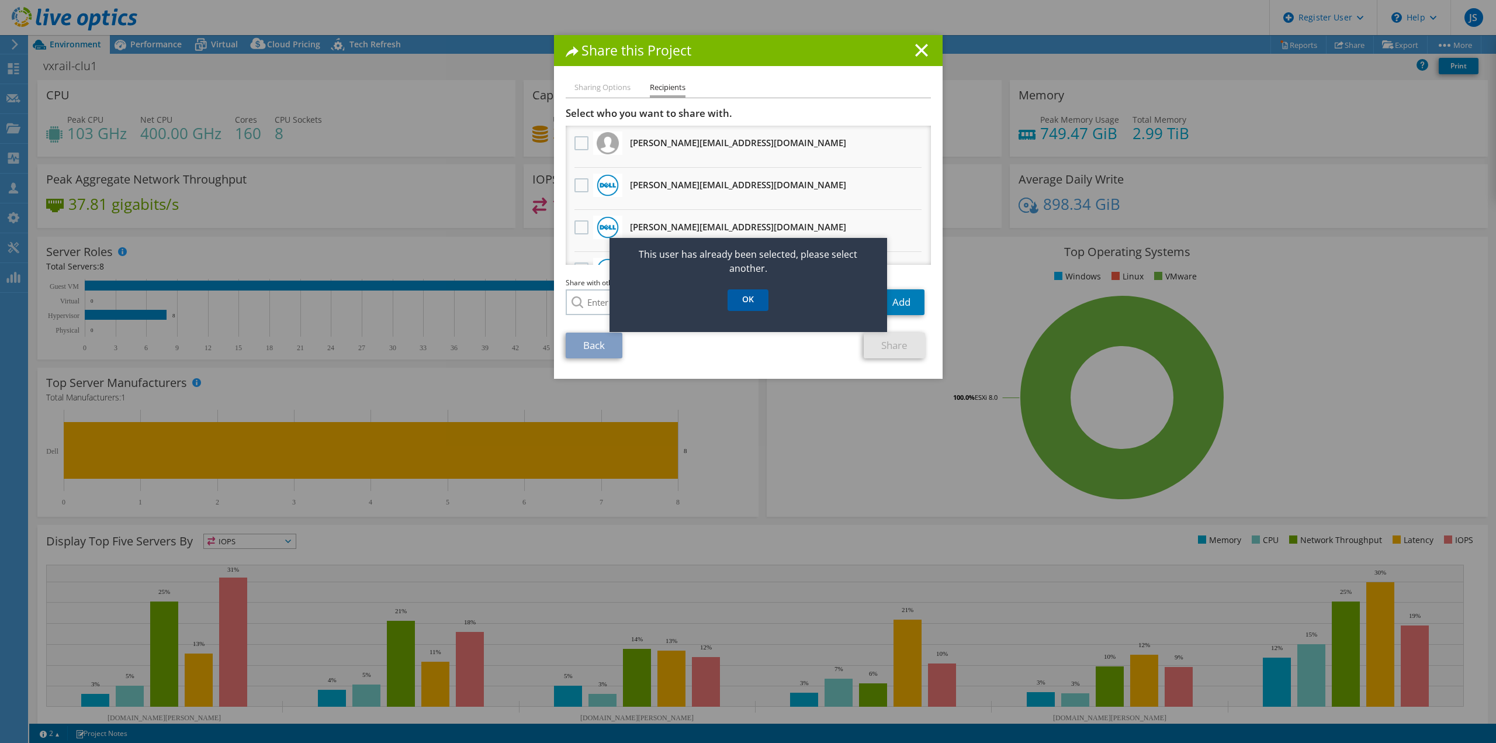
click at [750, 295] on link "OK" at bounding box center [748, 300] width 41 height 22
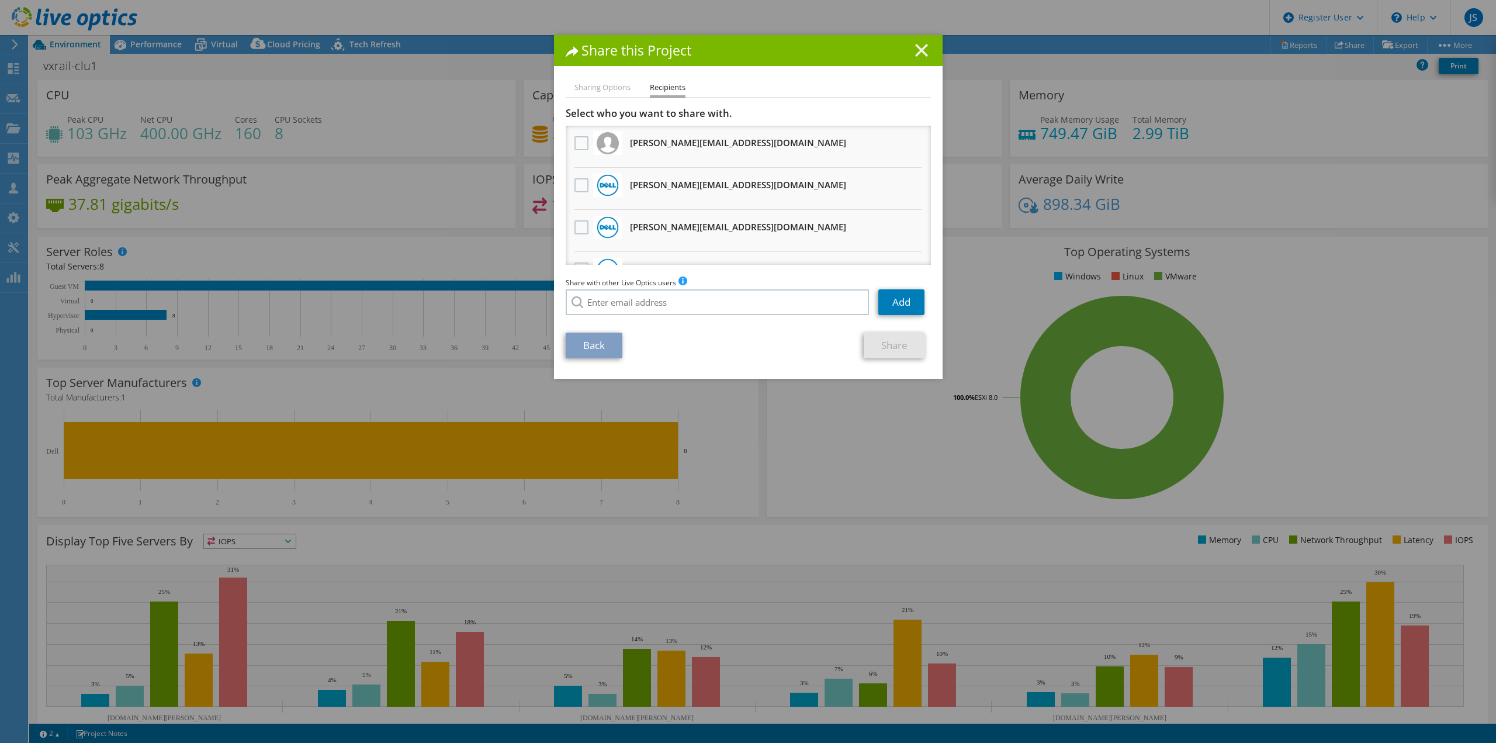
click at [916, 49] on line at bounding box center [922, 50] width 12 height 12
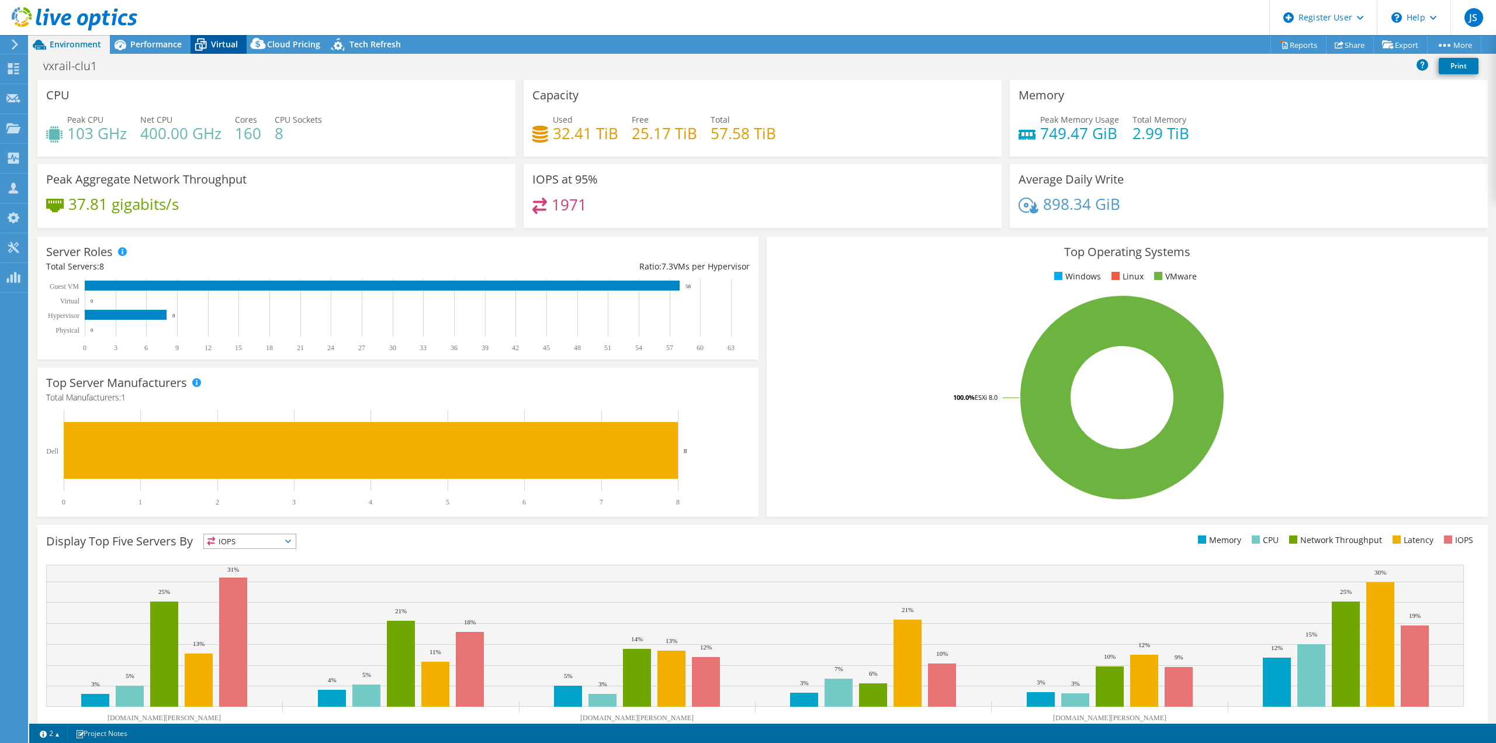
click at [216, 43] on span "Virtual" at bounding box center [224, 44] width 27 height 11
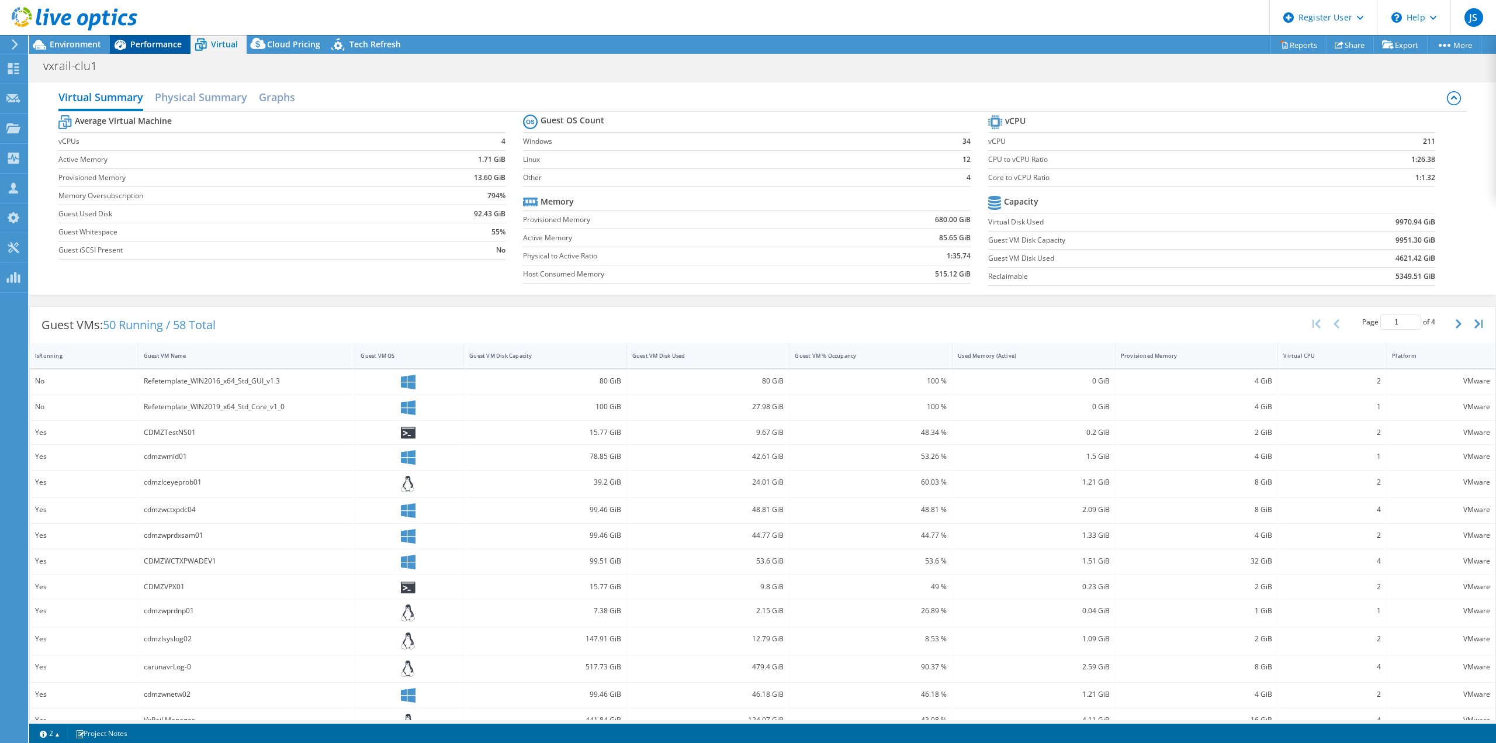
click at [156, 42] on span "Performance" at bounding box center [155, 44] width 51 height 11
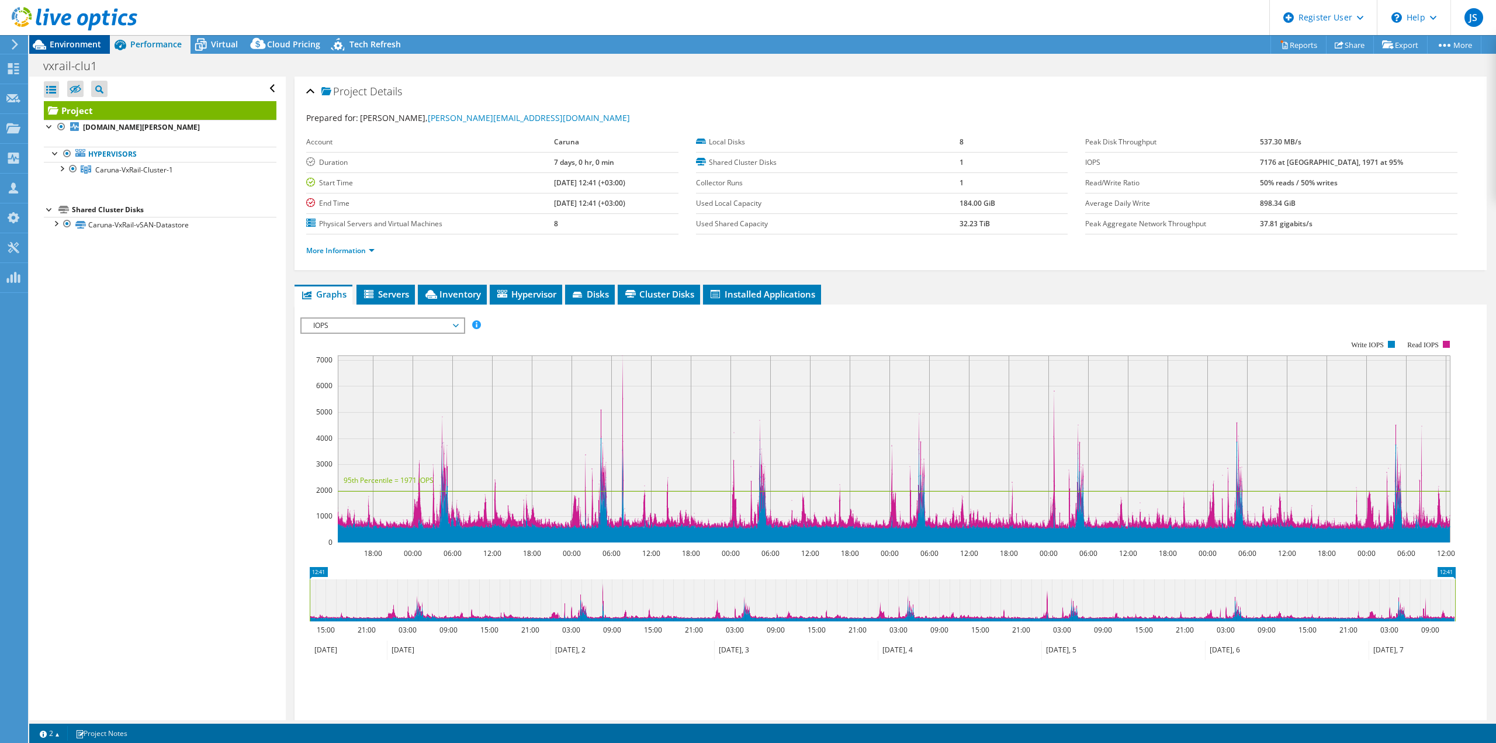
click at [71, 39] on span "Environment" at bounding box center [75, 44] width 51 height 11
